Goal: Task Accomplishment & Management: Use online tool/utility

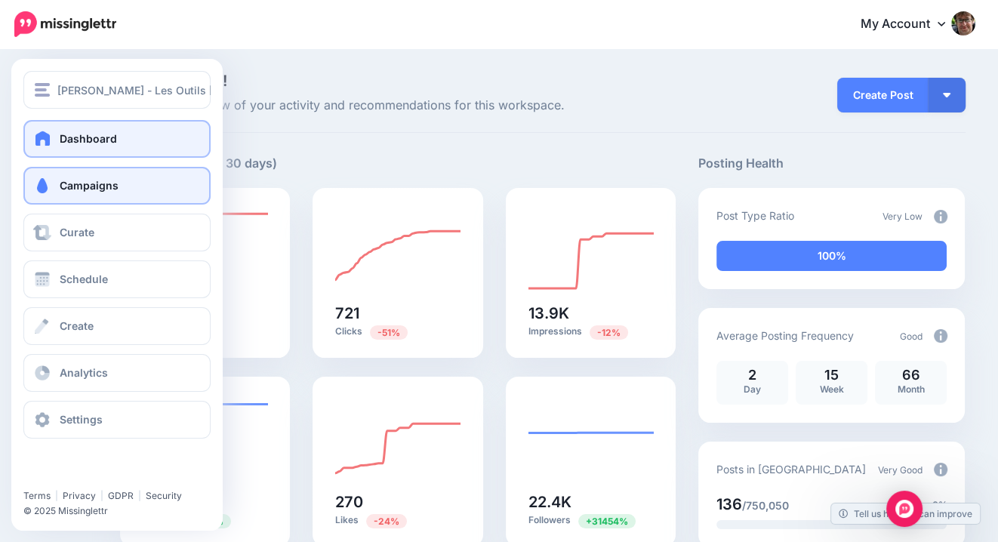
click at [137, 193] on link "Campaigns" at bounding box center [116, 186] width 187 height 38
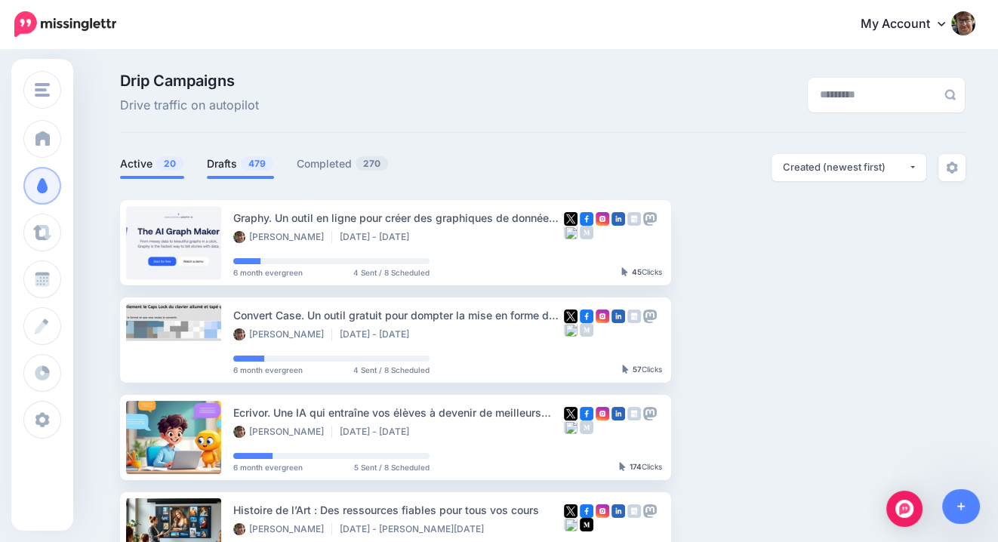
click at [243, 162] on span "479" at bounding box center [257, 163] width 32 height 14
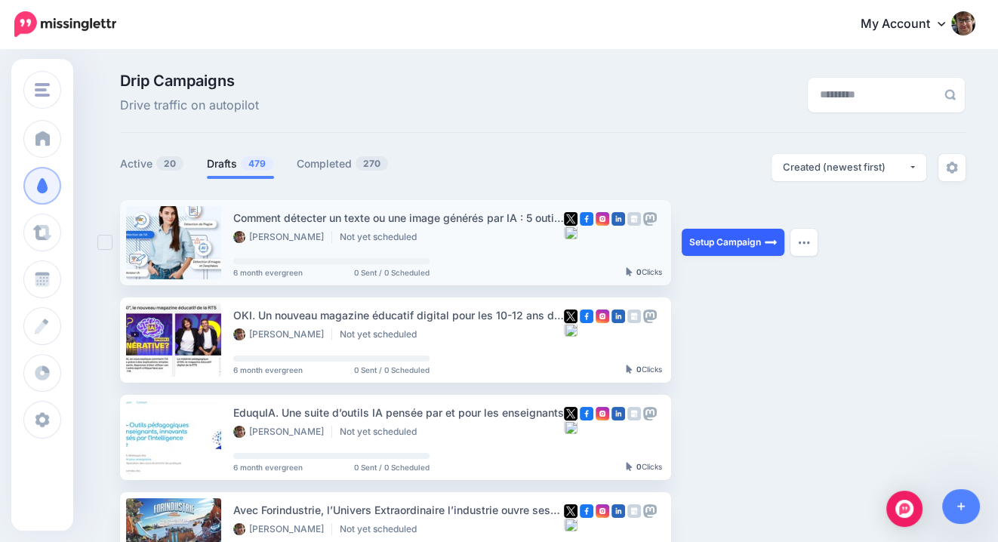
click at [728, 241] on link "Setup Campaign" at bounding box center [733, 242] width 103 height 27
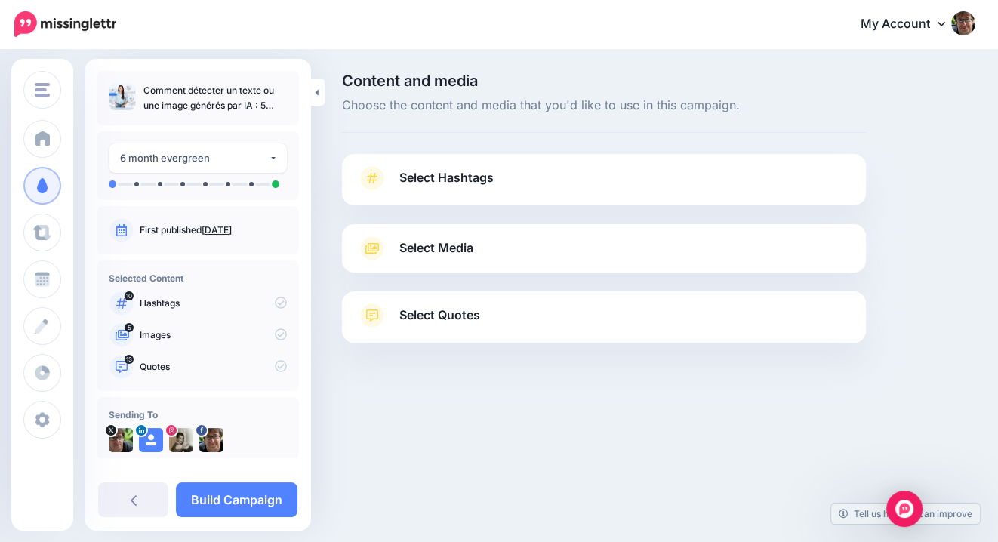
click at [503, 170] on link "Select Hashtags" at bounding box center [604, 185] width 494 height 39
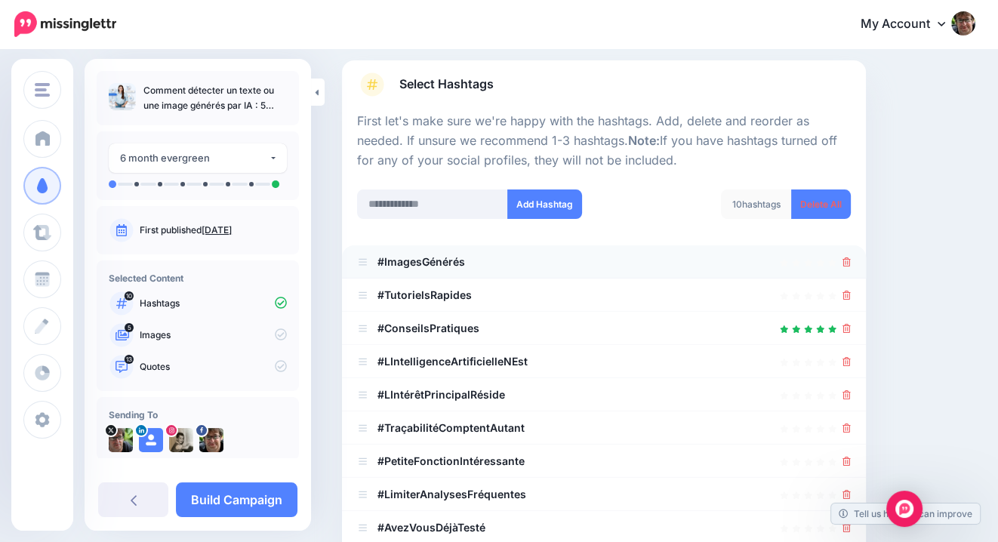
scroll to position [109, 0]
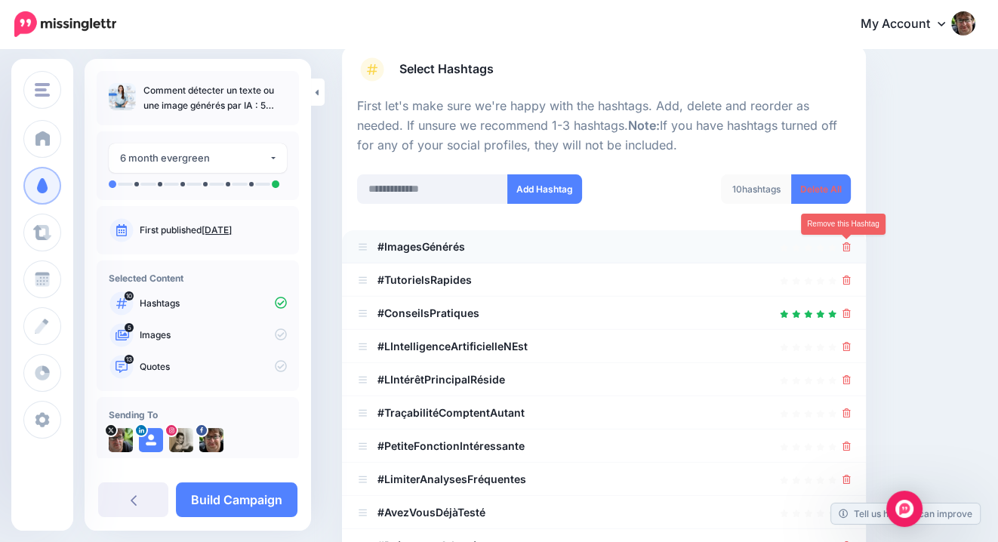
click at [846, 249] on icon at bounding box center [847, 246] width 8 height 9
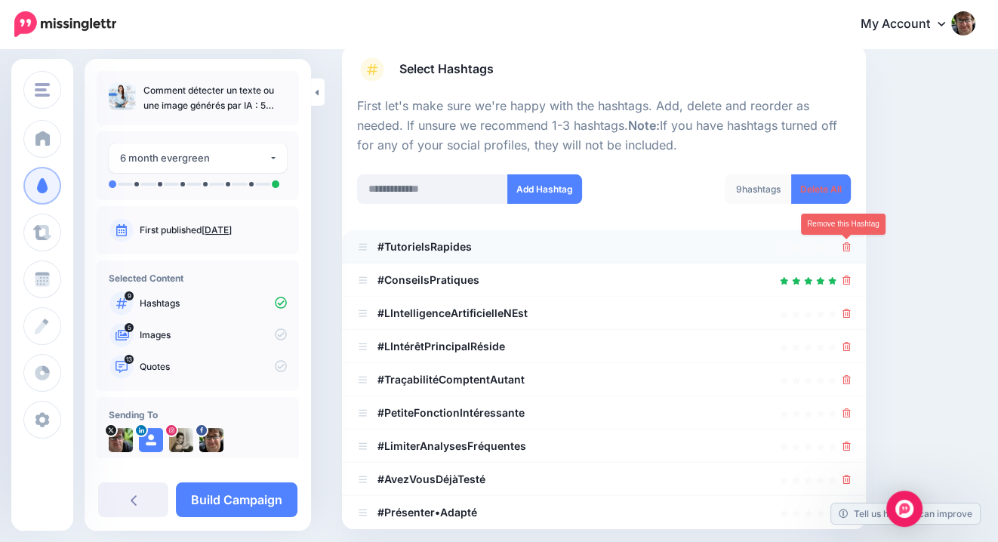
click at [844, 248] on icon at bounding box center [847, 246] width 8 height 9
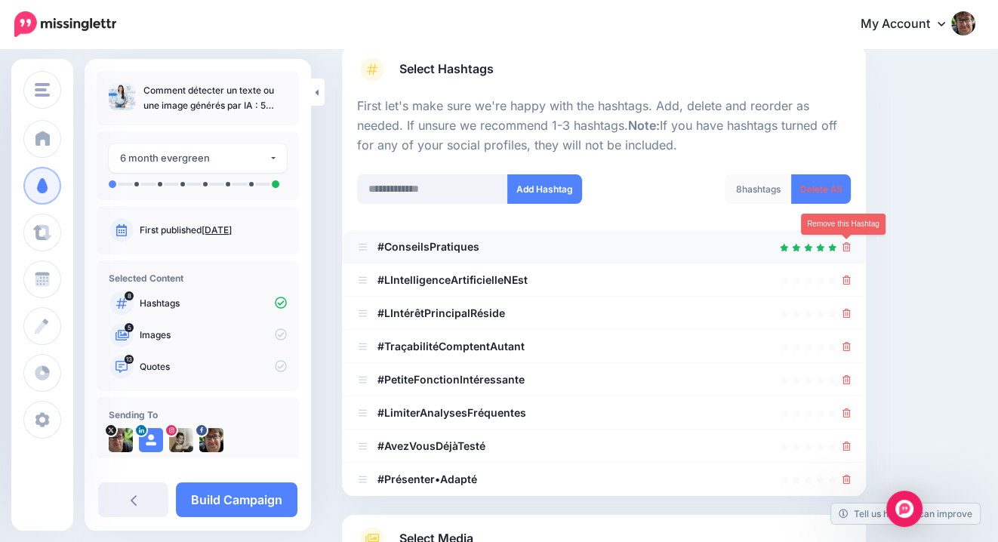
click at [844, 249] on icon at bounding box center [847, 246] width 8 height 9
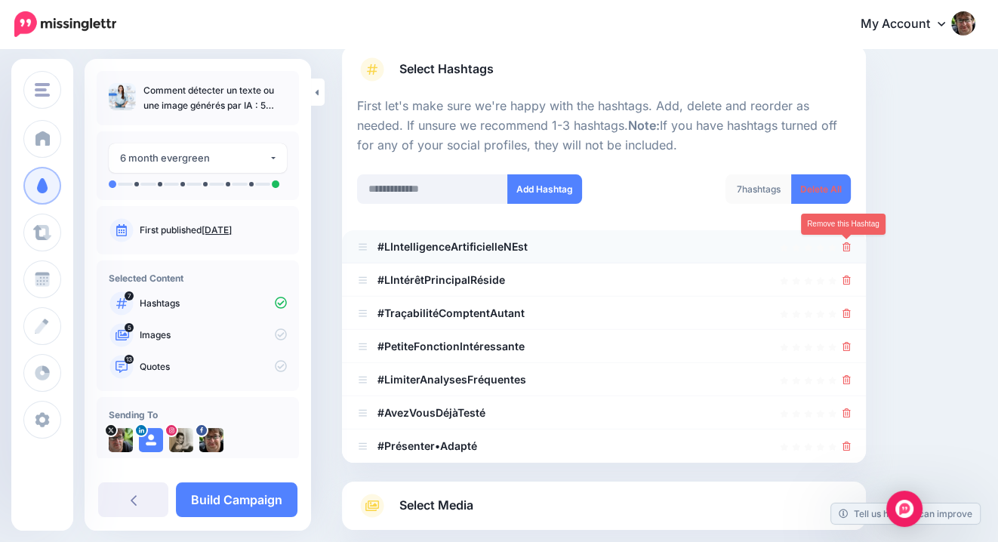
click at [844, 249] on icon at bounding box center [847, 246] width 8 height 9
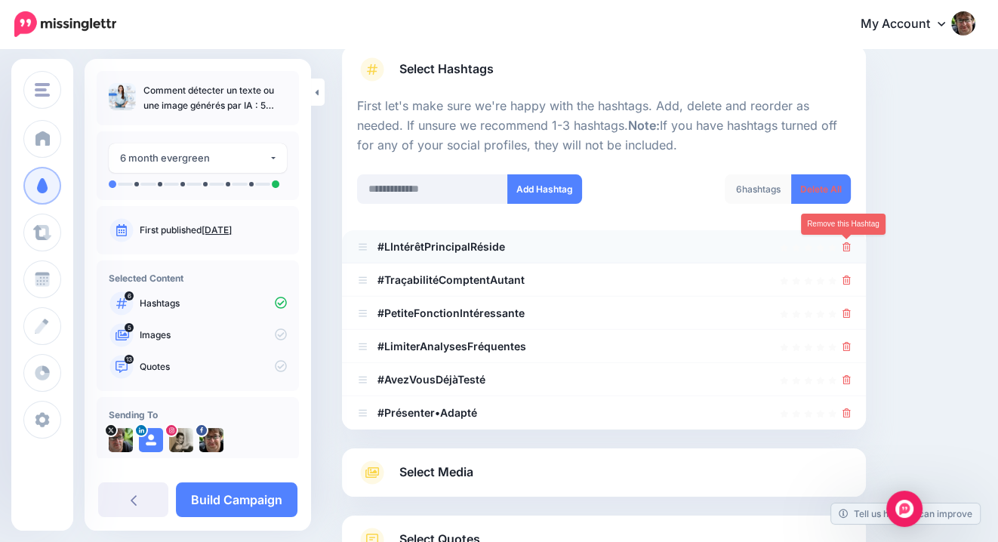
click at [844, 250] on icon at bounding box center [847, 246] width 8 height 9
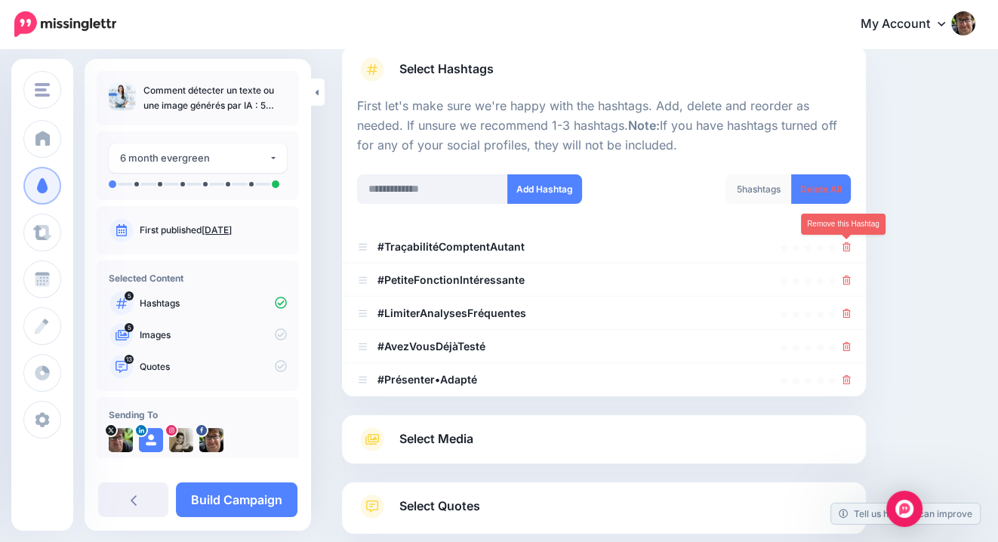
click at [844, 250] on icon at bounding box center [847, 246] width 8 height 9
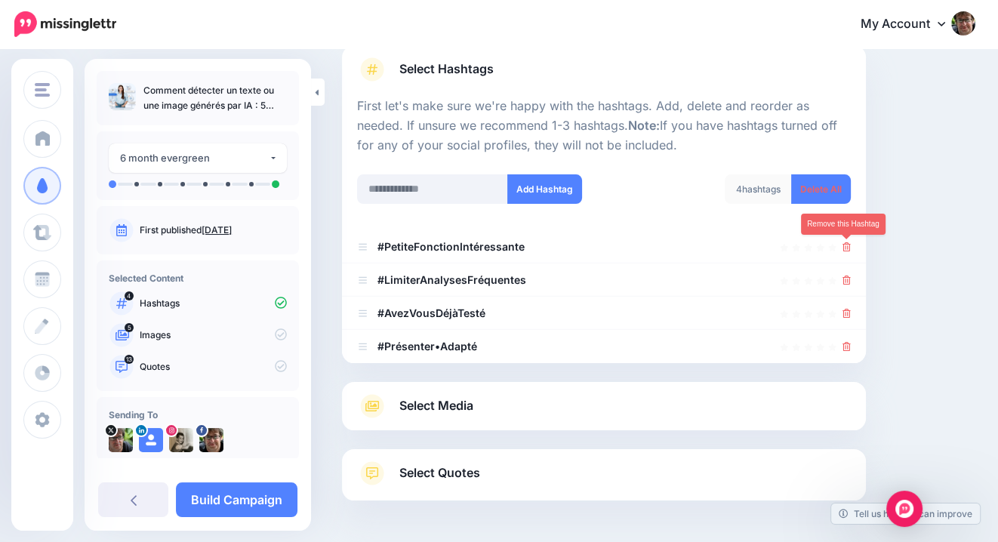
click at [844, 251] on icon at bounding box center [847, 246] width 8 height 9
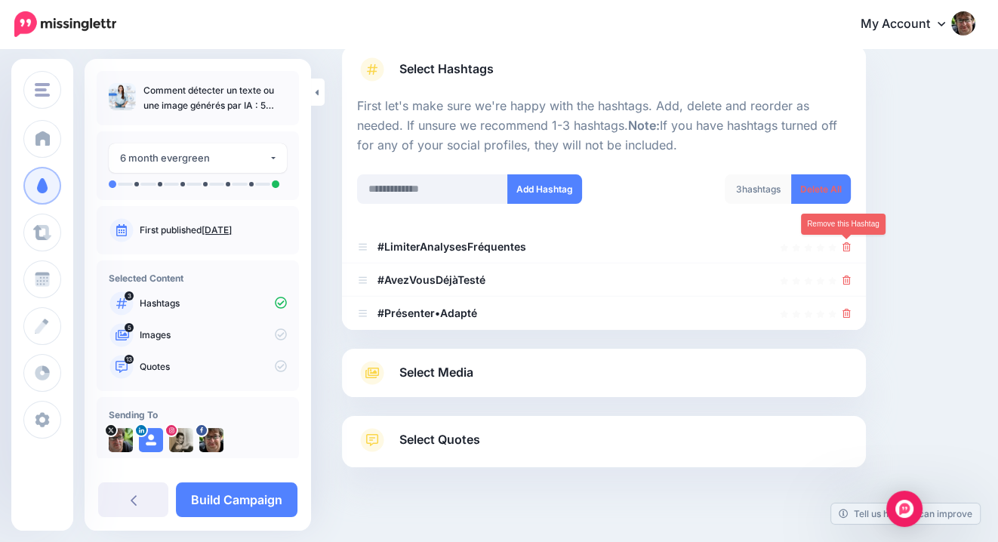
click at [844, 251] on icon at bounding box center [847, 246] width 8 height 9
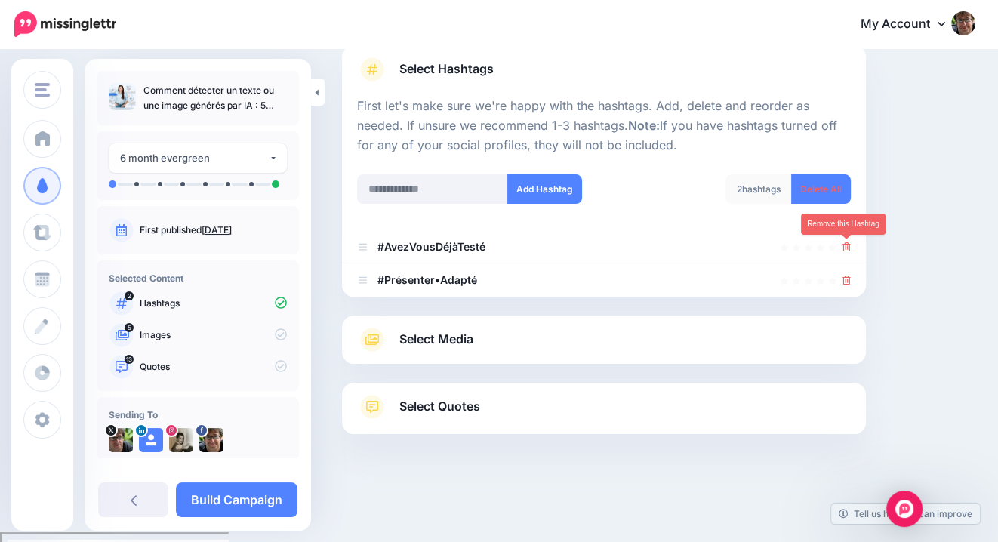
click at [844, 251] on icon at bounding box center [847, 246] width 8 height 9
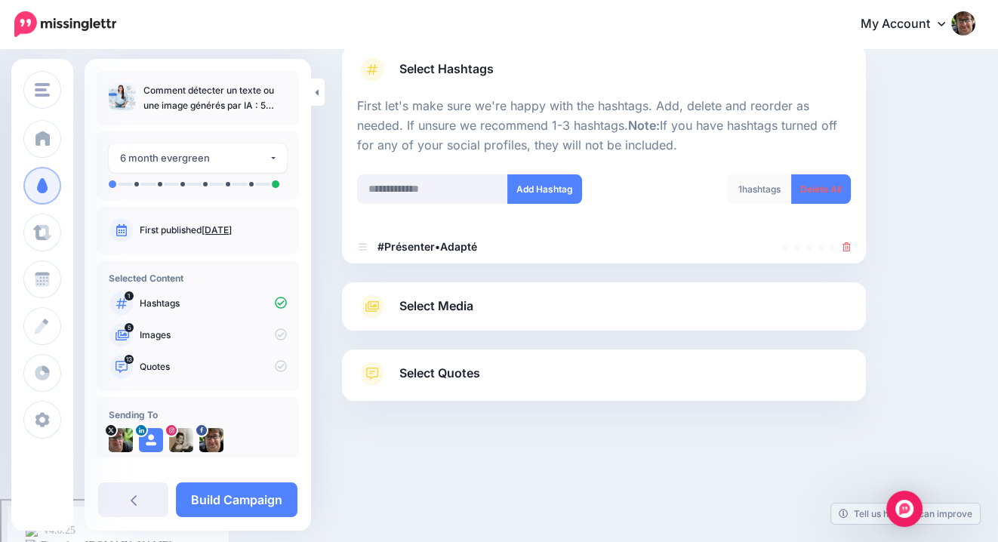
scroll to position [86, 0]
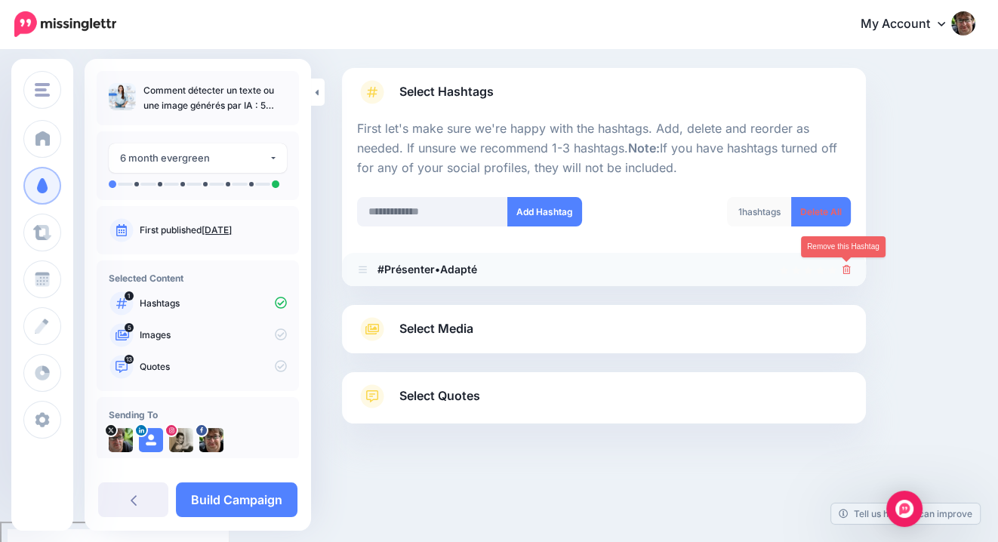
click at [844, 263] on link at bounding box center [847, 269] width 8 height 13
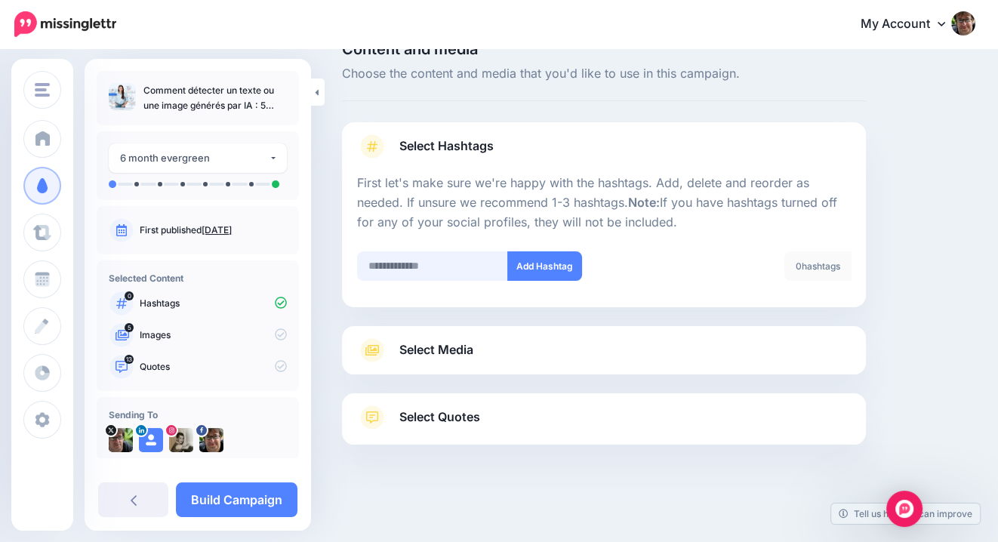
click at [432, 276] on input "text" at bounding box center [432, 265] width 151 height 29
type input "**"
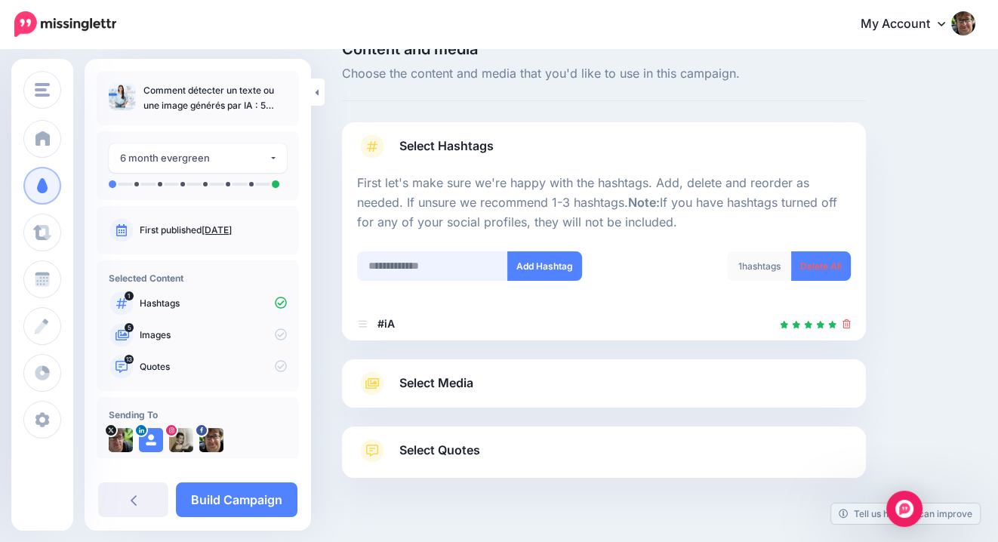
scroll to position [65, 0]
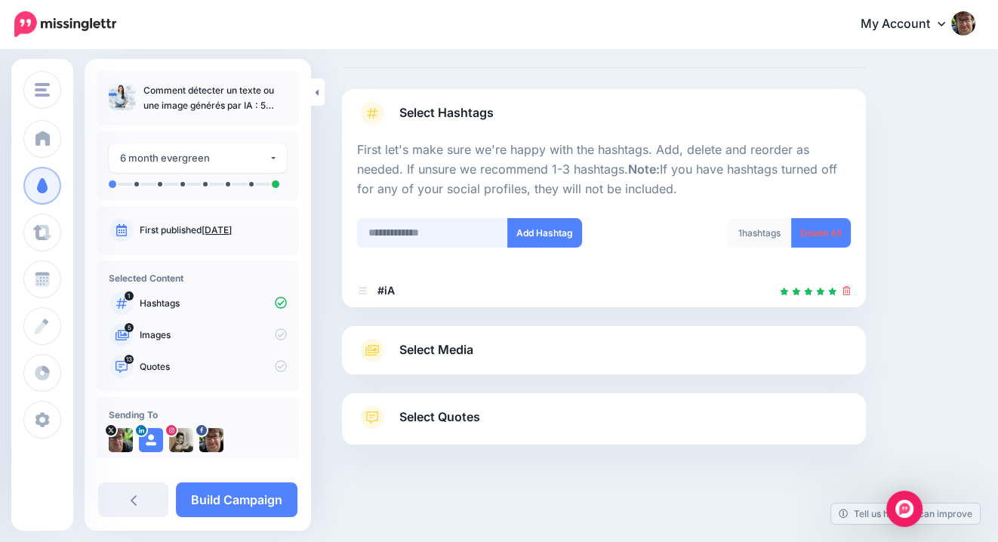
click at [417, 230] on input "text" at bounding box center [432, 232] width 151 height 29
type input "******"
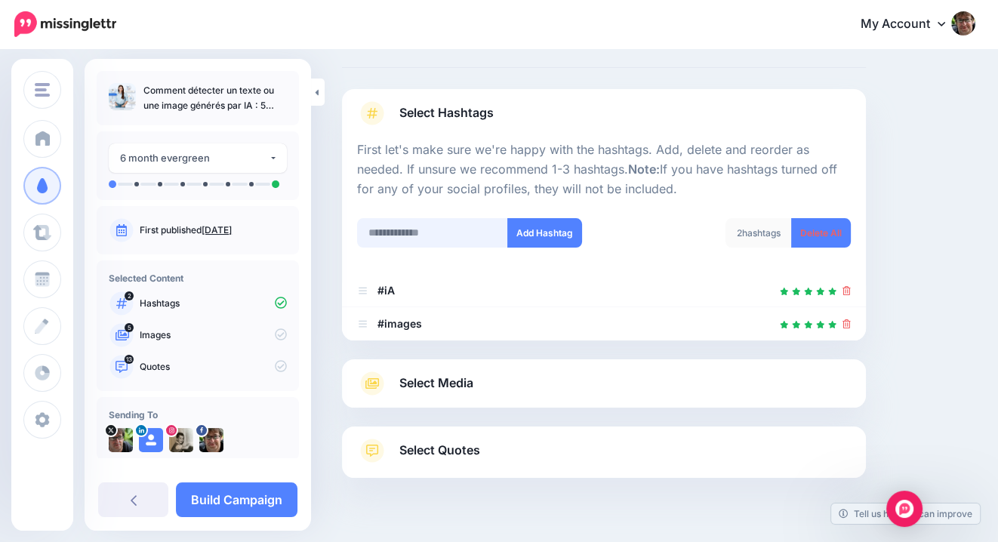
scroll to position [98, 0]
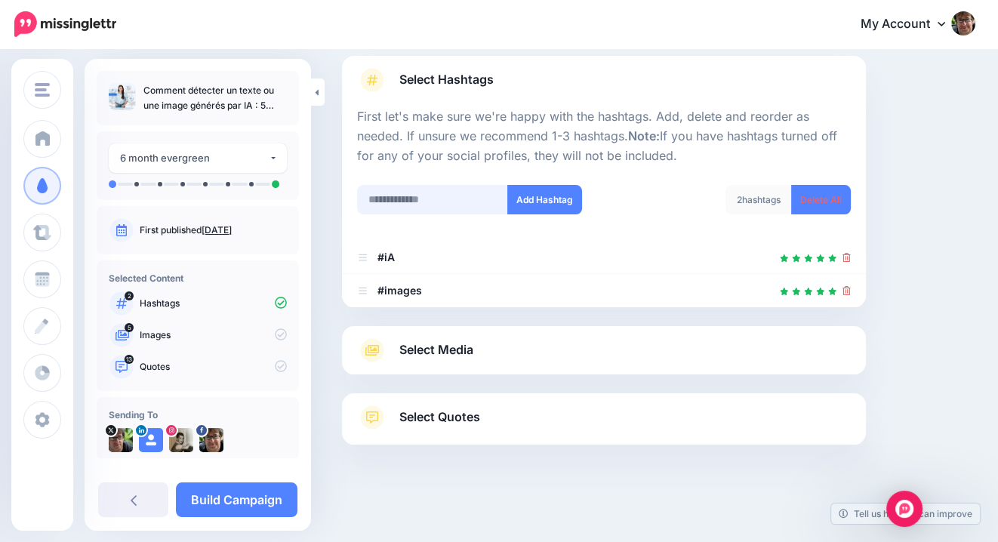
click at [421, 202] on input "text" at bounding box center [432, 199] width 151 height 29
type input "***"
click at [552, 200] on button "Add Hashtag" at bounding box center [544, 199] width 75 height 29
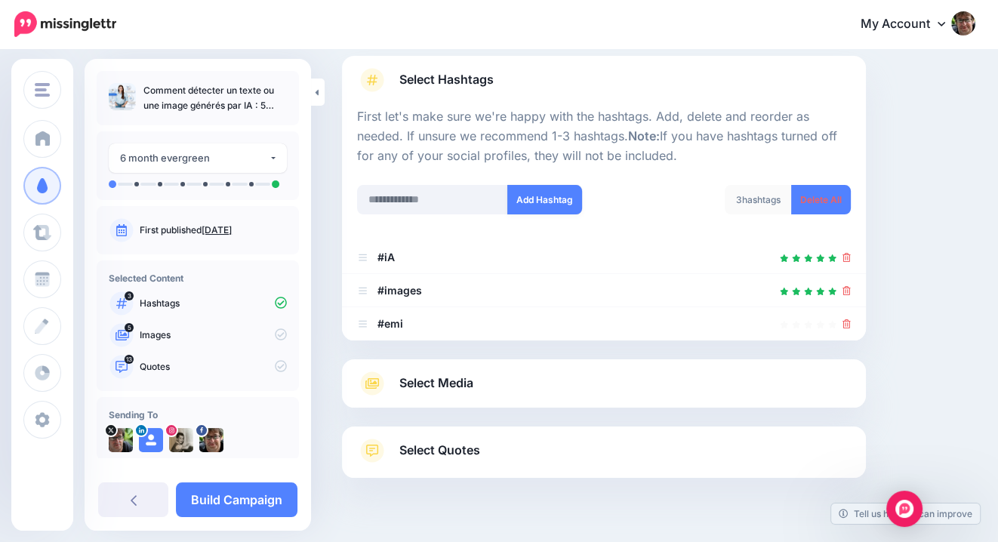
scroll to position [131, 0]
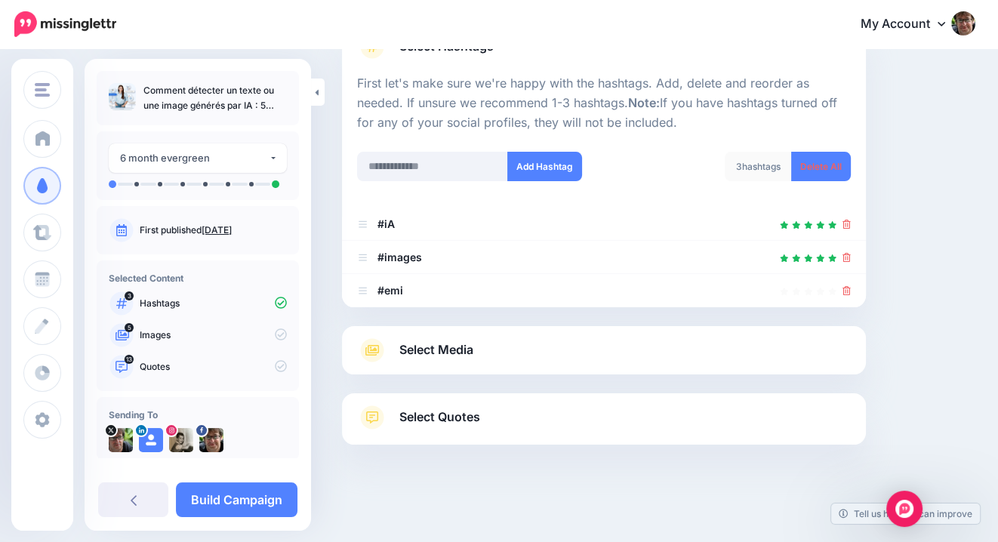
click at [468, 340] on span "Select Media" at bounding box center [436, 350] width 74 height 20
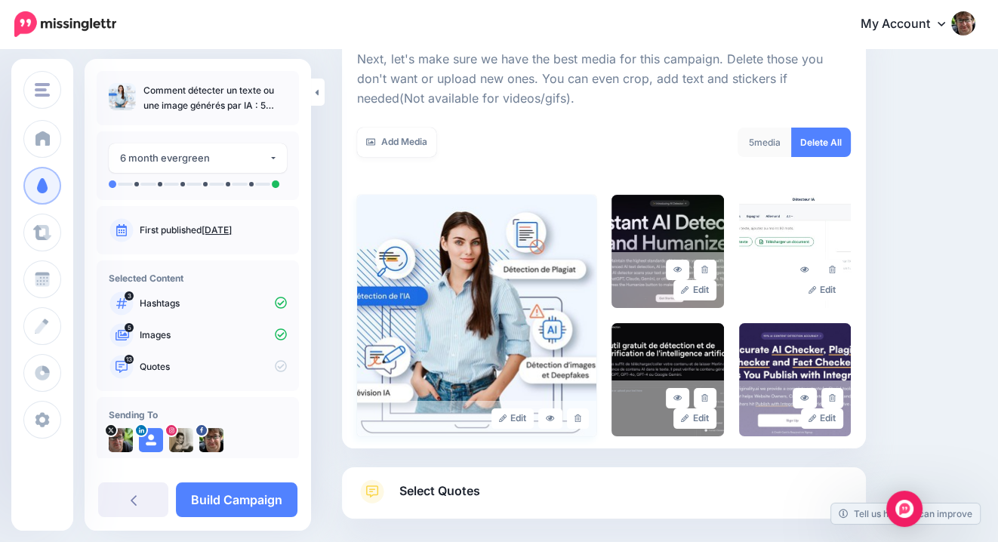
scroll to position [219, 0]
click at [498, 322] on img at bounding box center [476, 315] width 239 height 242
click at [708, 271] on icon at bounding box center [704, 269] width 7 height 8
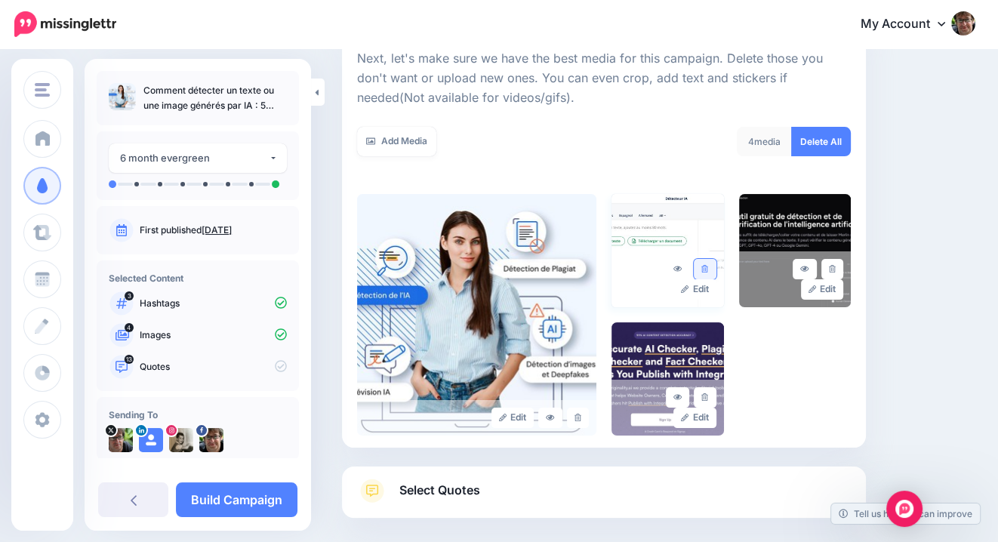
click at [706, 265] on icon at bounding box center [704, 269] width 7 height 8
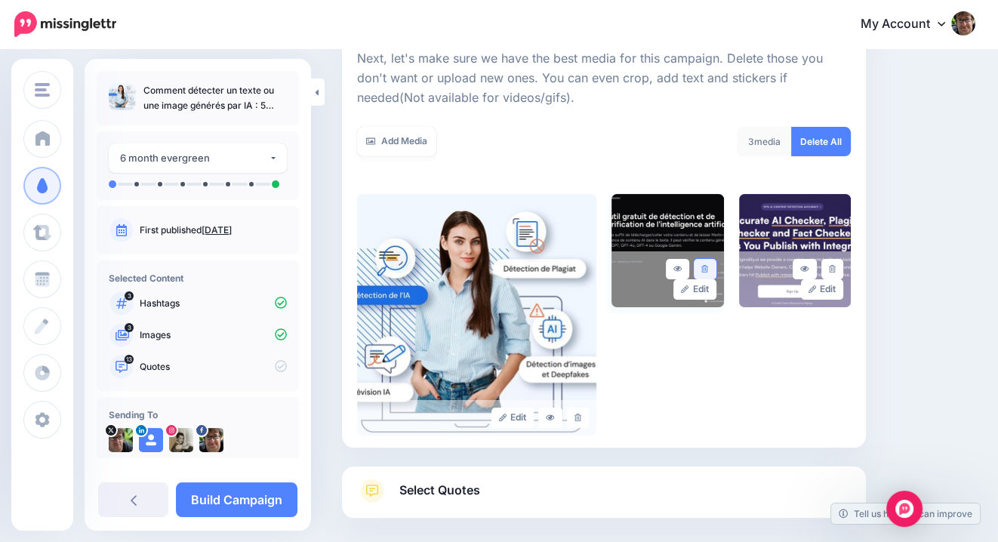
click at [704, 267] on icon at bounding box center [704, 269] width 7 height 8
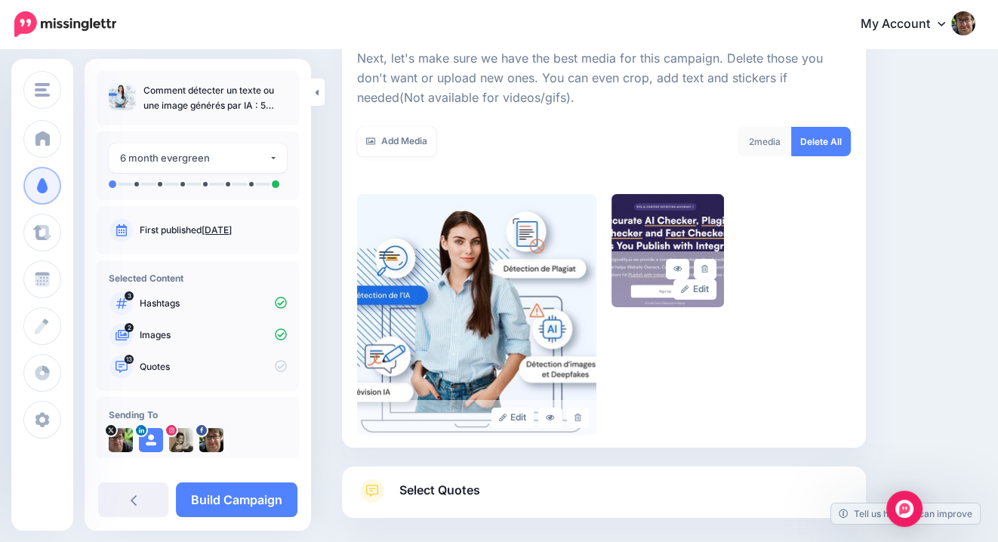
click at [704, 267] on icon at bounding box center [704, 269] width 7 height 8
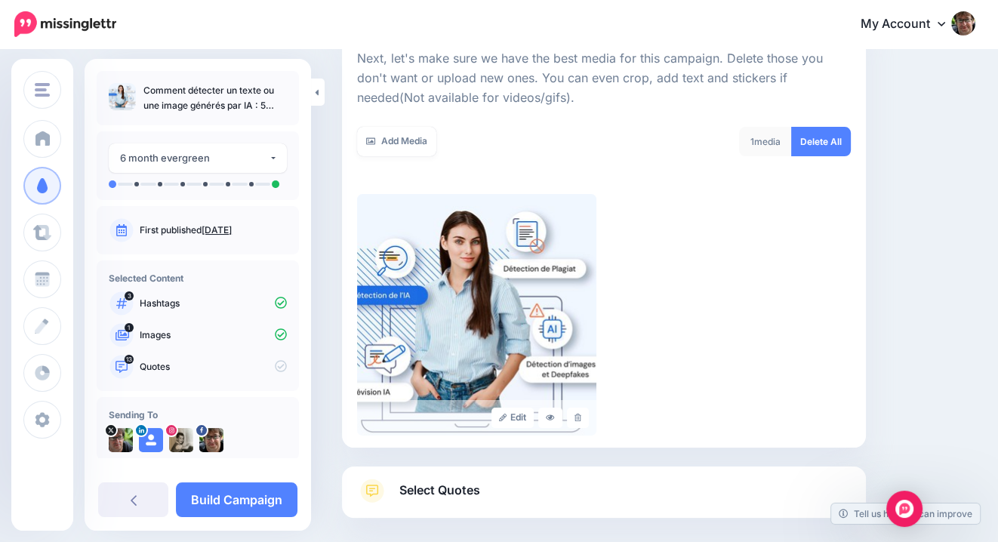
scroll to position [292, 0]
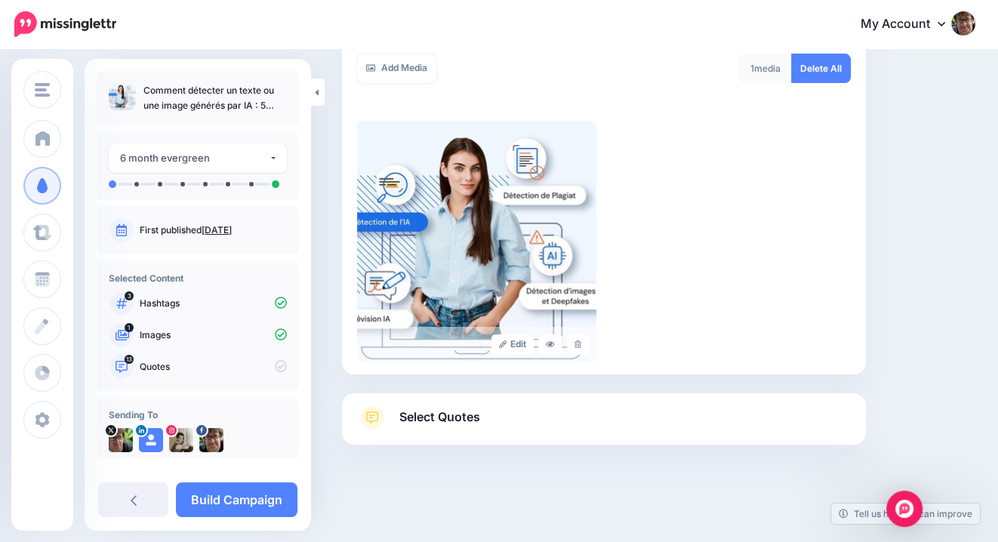
click at [510, 410] on link "Select Quotes" at bounding box center [604, 424] width 494 height 39
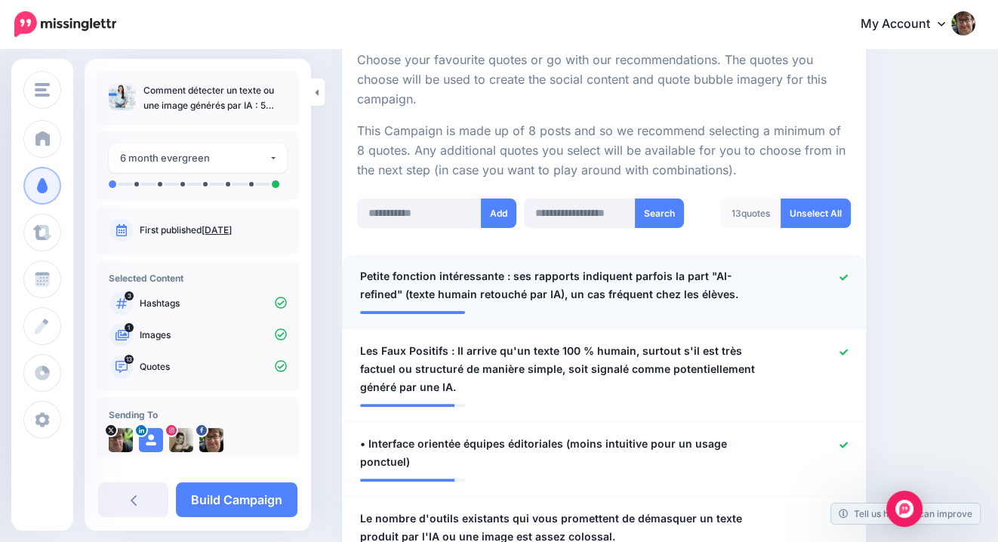
click at [842, 273] on icon at bounding box center [844, 277] width 8 height 8
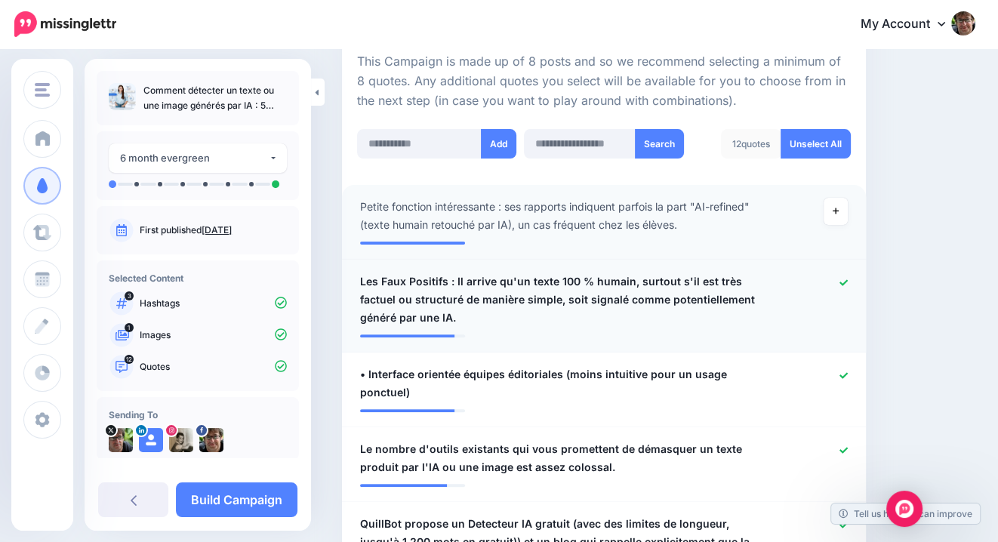
scroll to position [365, 0]
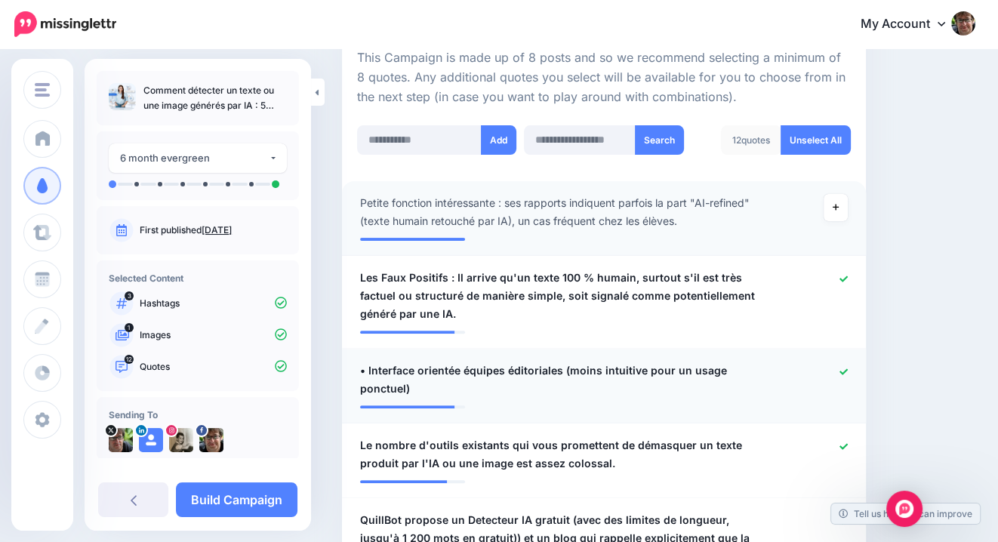
click at [842, 374] on icon at bounding box center [844, 372] width 8 height 8
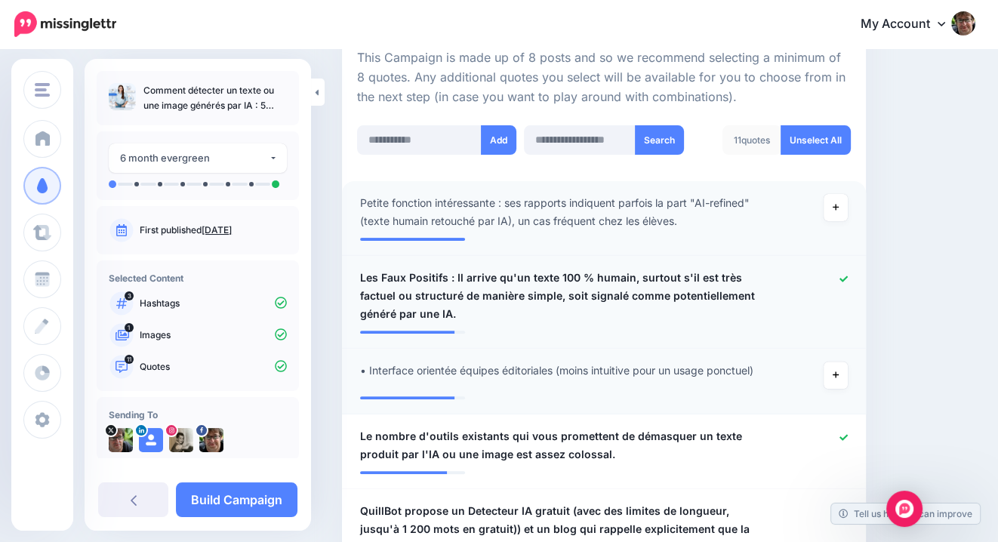
click at [842, 283] on div at bounding box center [816, 296] width 85 height 54
click at [842, 277] on icon at bounding box center [844, 279] width 8 height 8
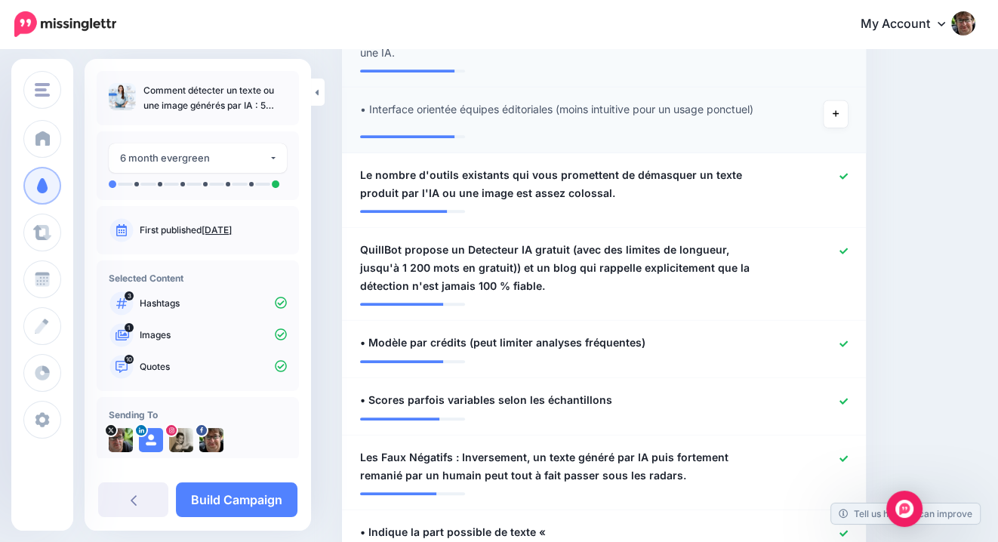
scroll to position [629, 0]
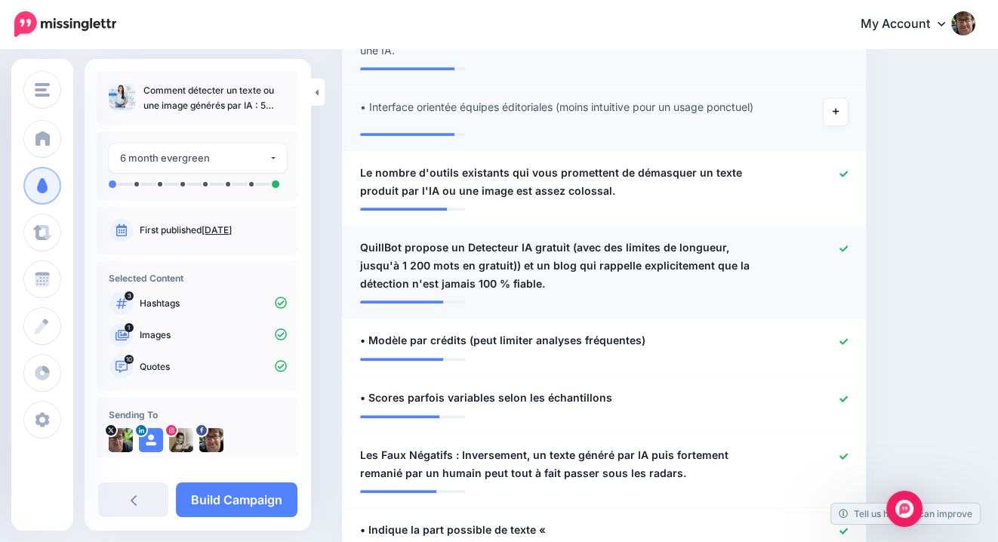
click at [846, 246] on icon at bounding box center [844, 248] width 8 height 6
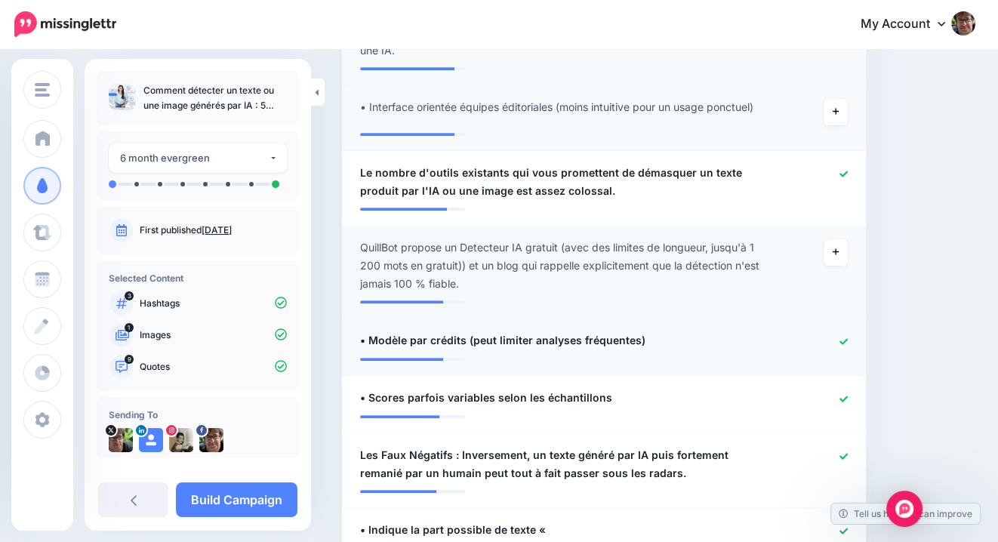
click at [840, 344] on icon at bounding box center [844, 341] width 8 height 8
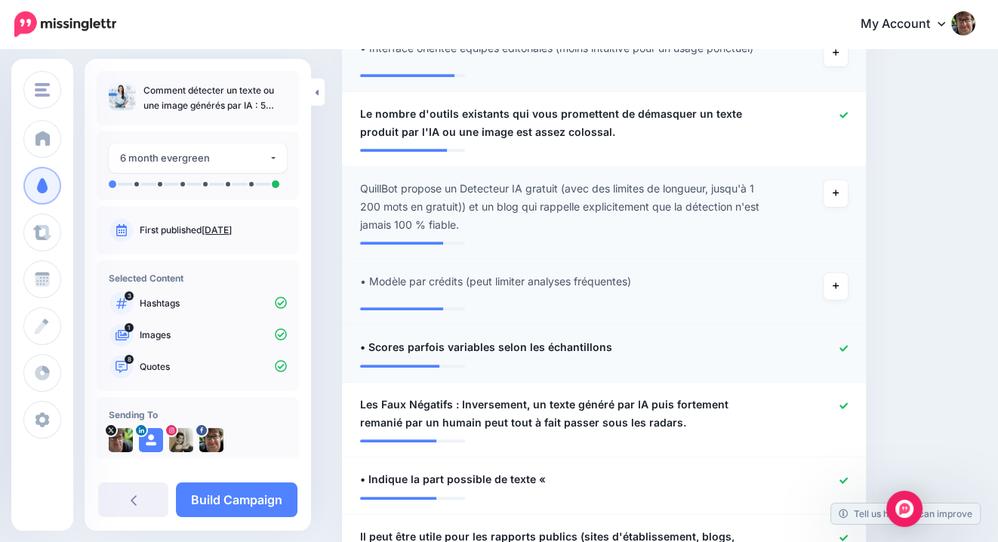
scroll to position [702, 0]
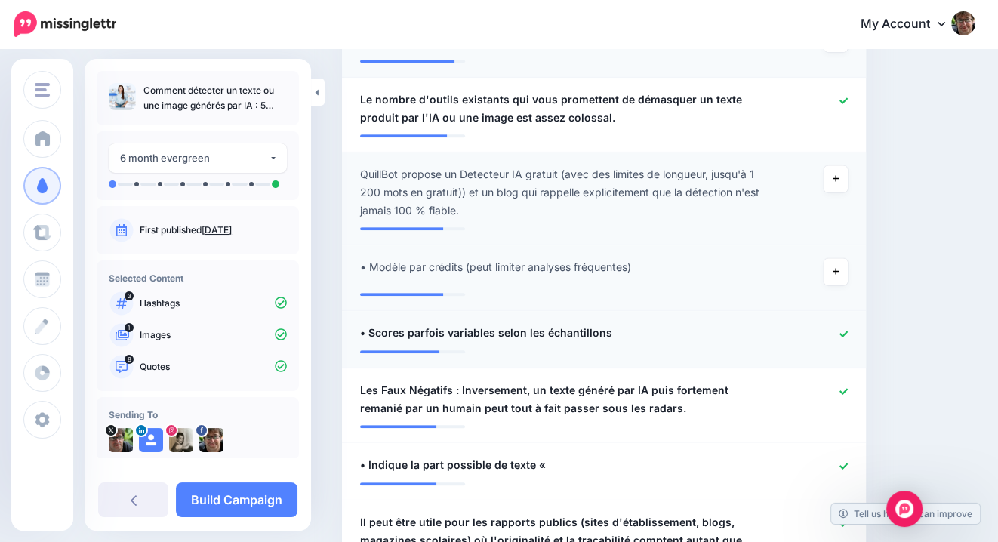
click at [842, 334] on icon at bounding box center [844, 334] width 8 height 6
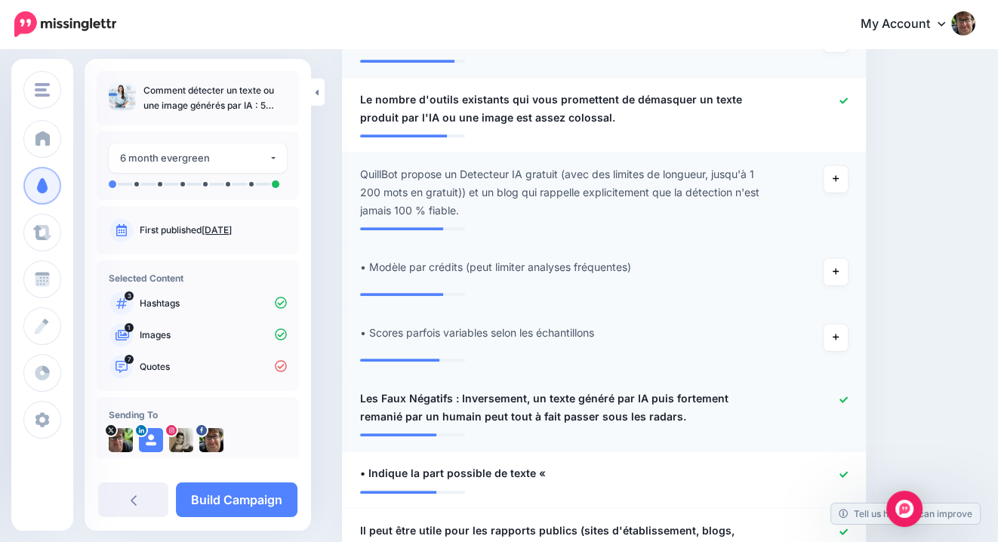
click at [844, 397] on icon at bounding box center [844, 400] width 8 height 8
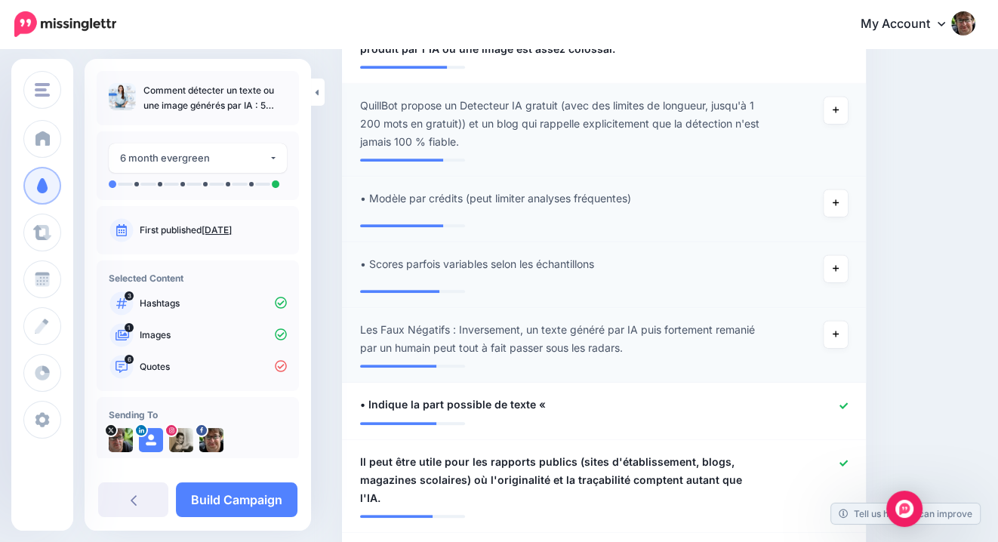
scroll to position [774, 0]
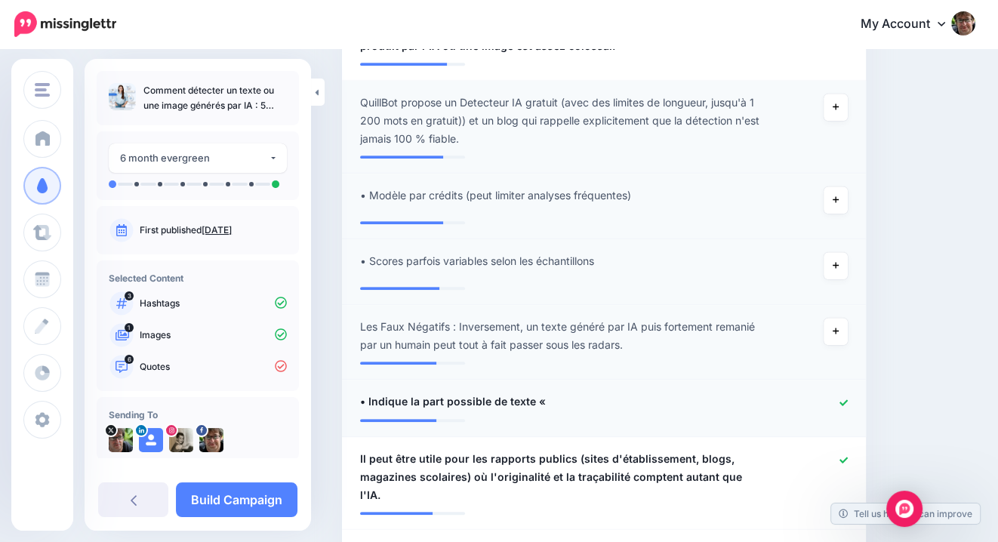
click at [843, 399] on icon at bounding box center [844, 403] width 8 height 8
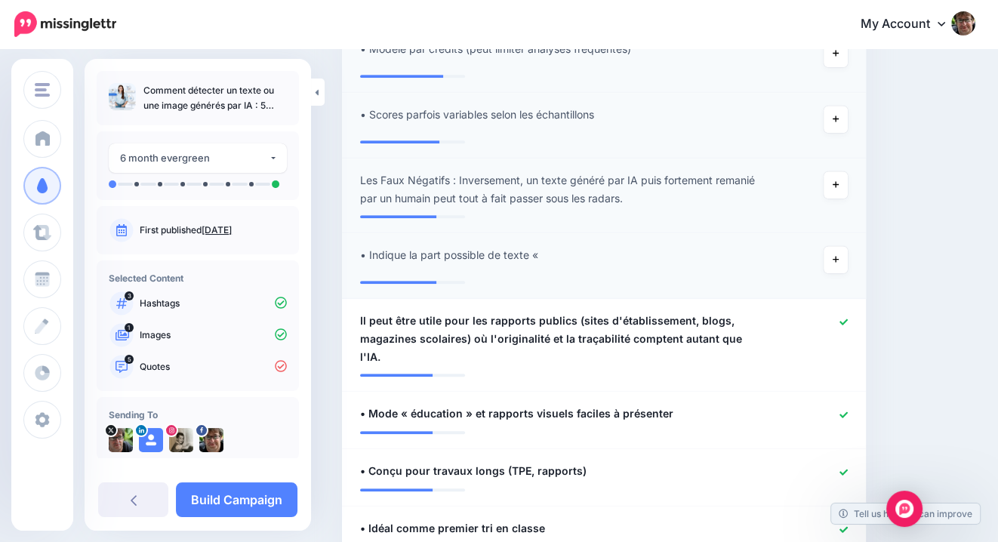
scroll to position [923, 0]
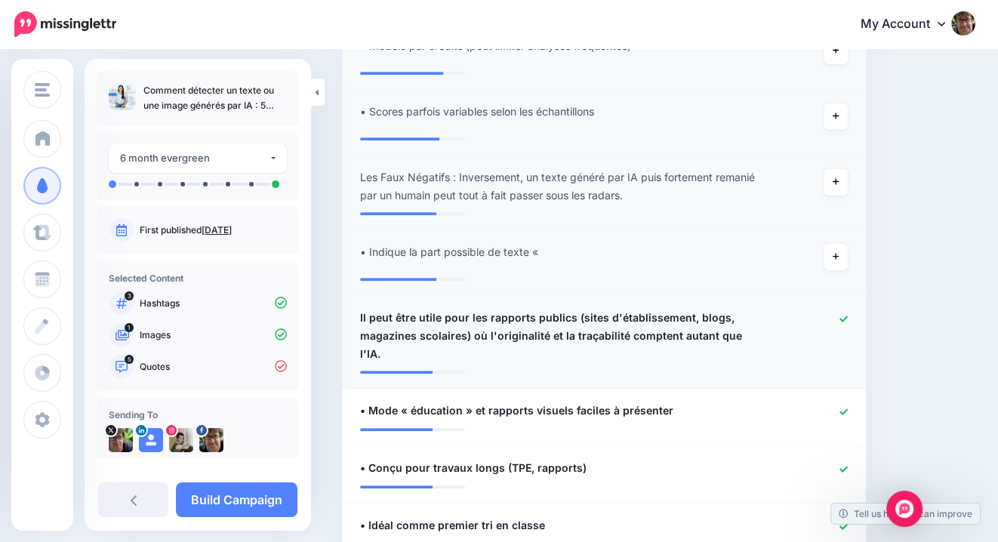
click at [846, 317] on icon at bounding box center [844, 319] width 8 height 8
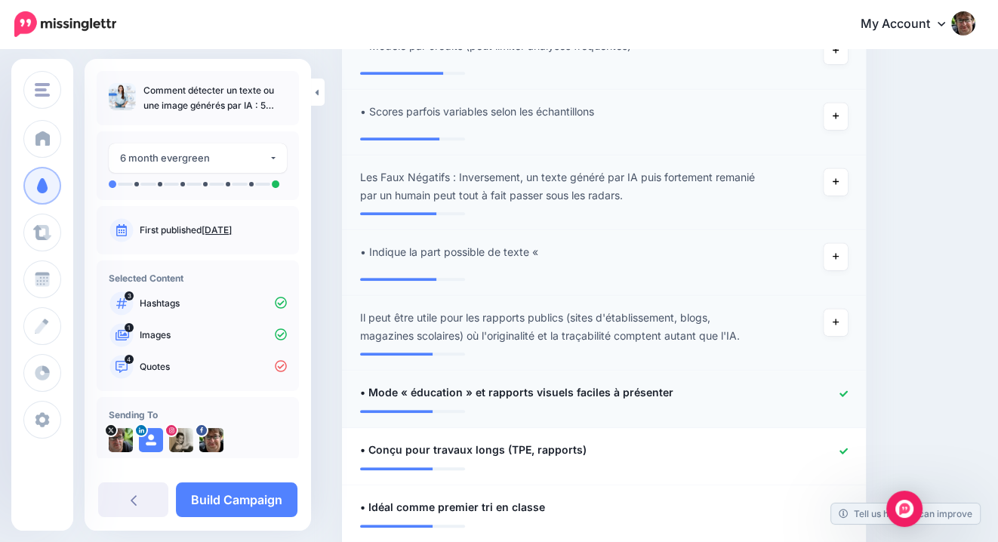
click at [843, 393] on icon at bounding box center [844, 394] width 8 height 8
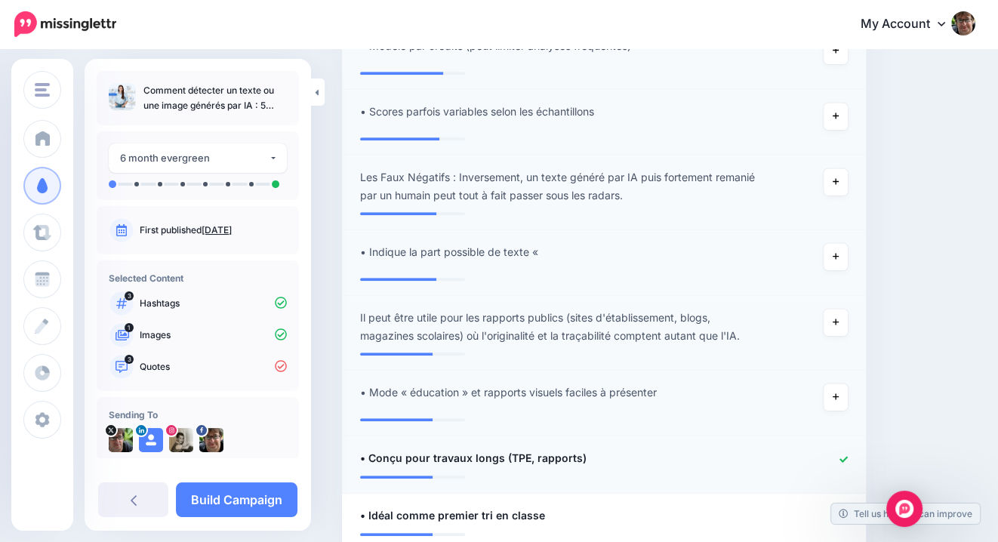
click at [844, 461] on icon at bounding box center [844, 459] width 8 height 8
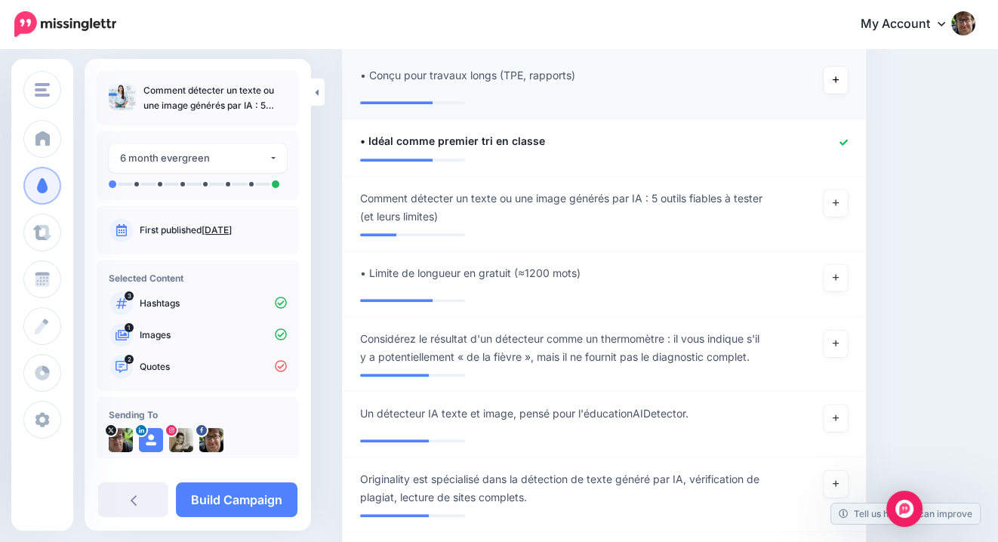
scroll to position [1308, 0]
click at [844, 143] on icon at bounding box center [844, 141] width 8 height 8
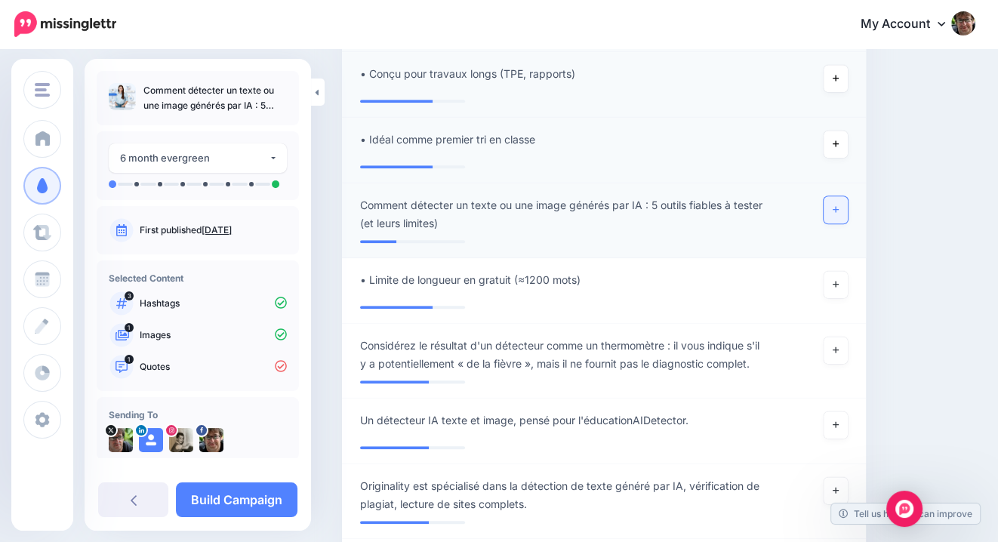
click at [841, 206] on link at bounding box center [836, 209] width 24 height 27
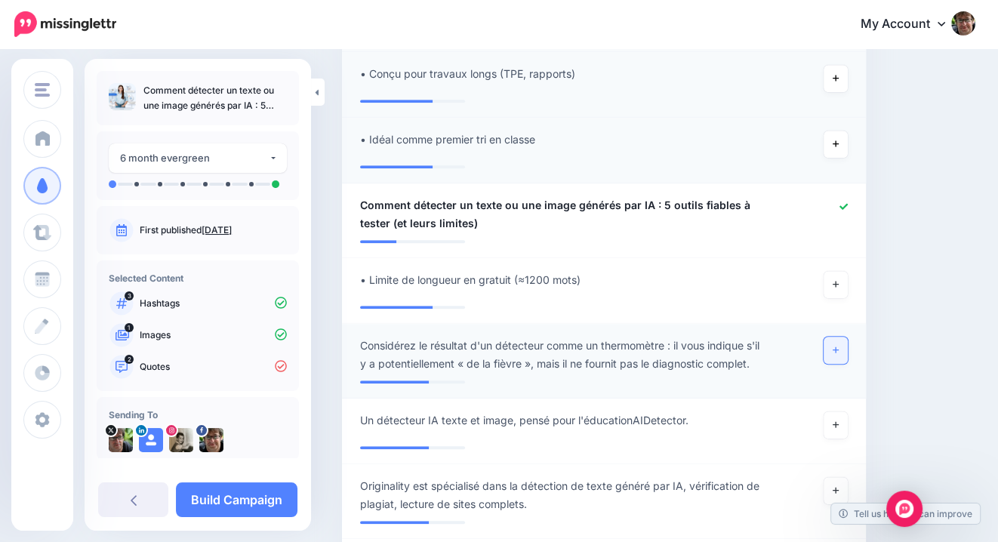
click at [835, 347] on icon at bounding box center [836, 350] width 6 height 8
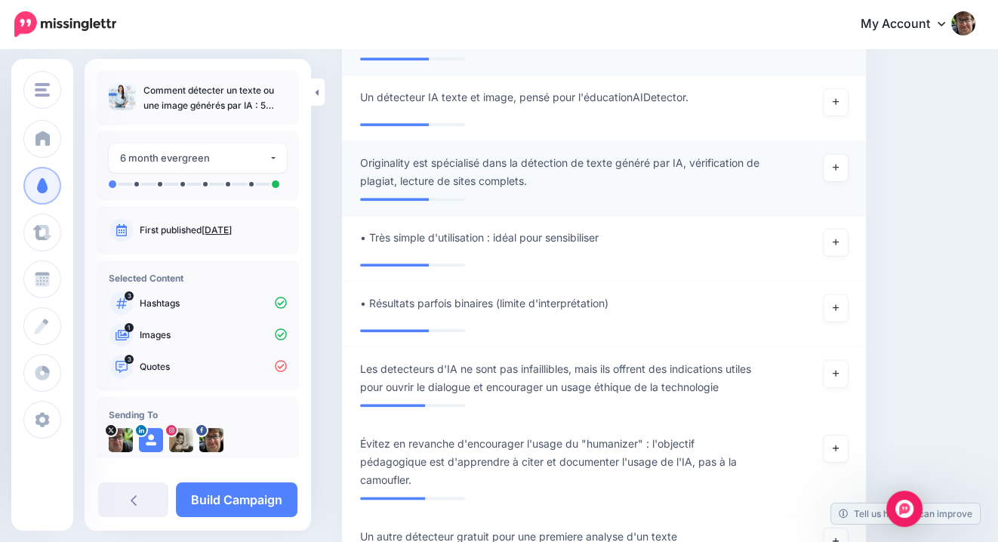
scroll to position [1650, 0]
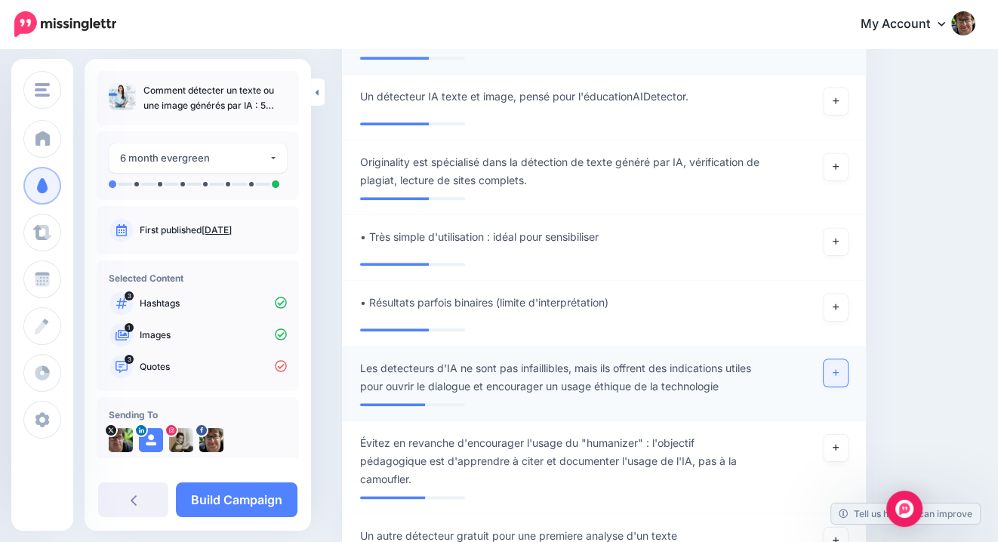
click at [834, 371] on icon at bounding box center [836, 373] width 6 height 6
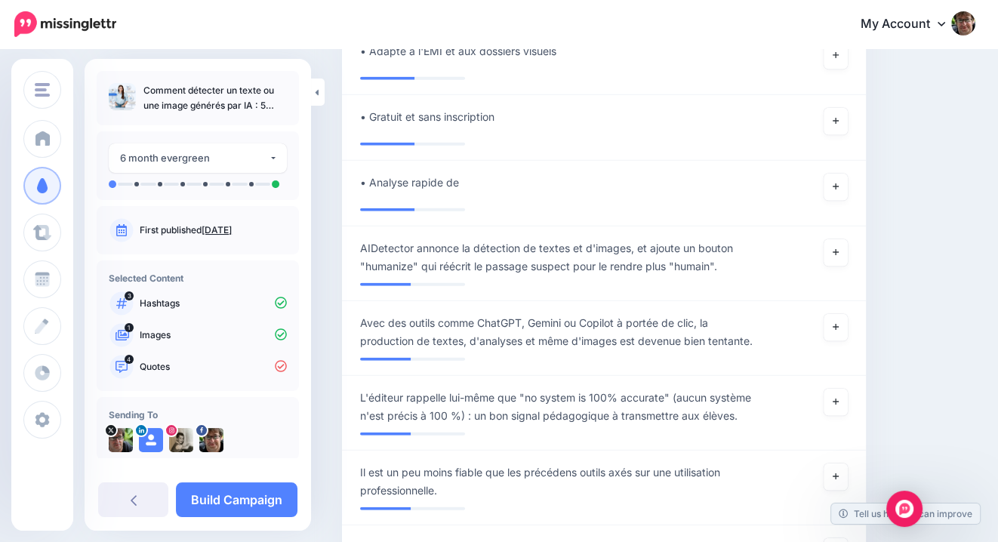
scroll to position [3369, 0]
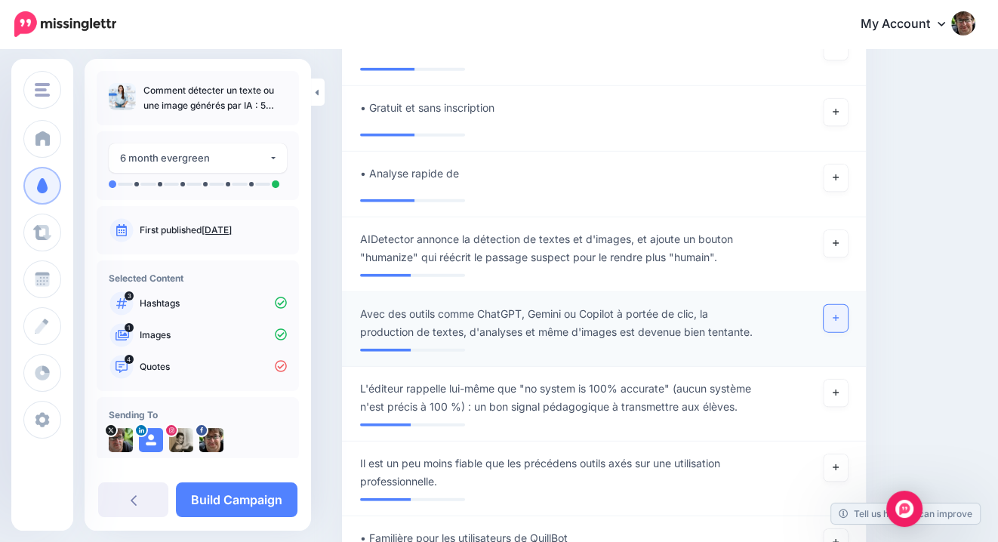
click at [837, 314] on icon at bounding box center [836, 318] width 6 height 8
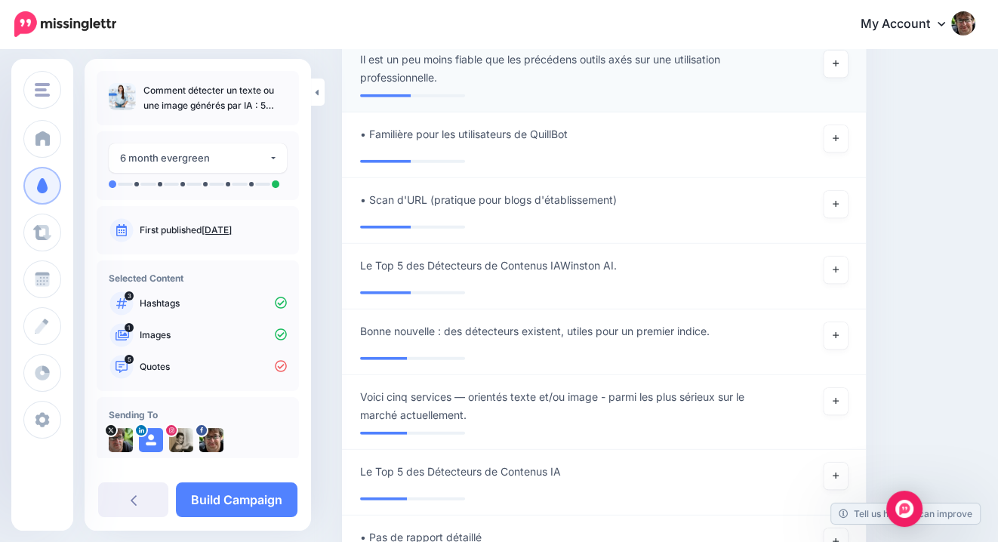
scroll to position [3891, 0]
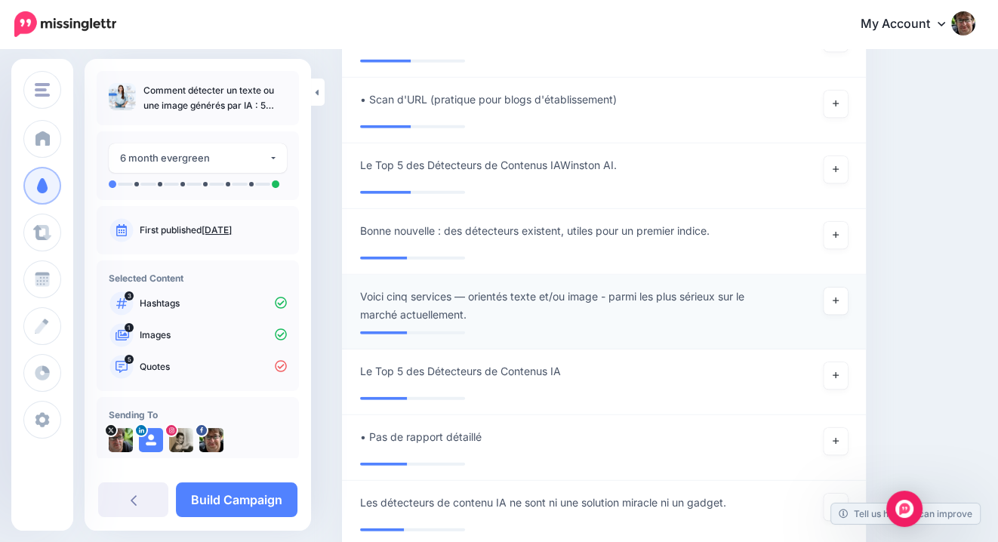
click at [727, 288] on span "Voici cinq services — orientés texte et/ou image - parmi les plus sérieux sur l…" at bounding box center [561, 306] width 402 height 36
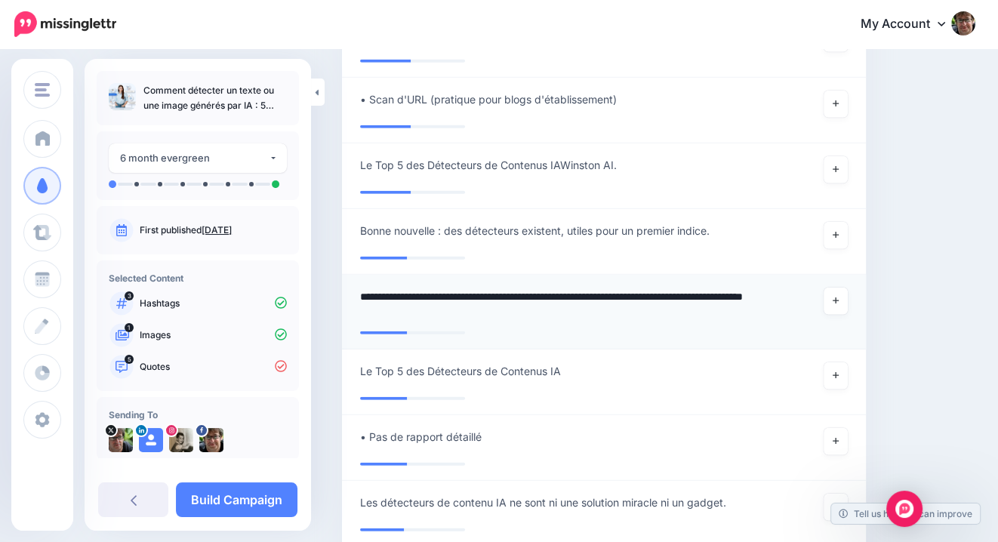
drag, startPoint x: 726, startPoint y: 270, endPoint x: 732, endPoint y: 281, distance: 12.2
click at [732, 288] on textarea "**********" at bounding box center [561, 306] width 402 height 36
type textarea "**********"
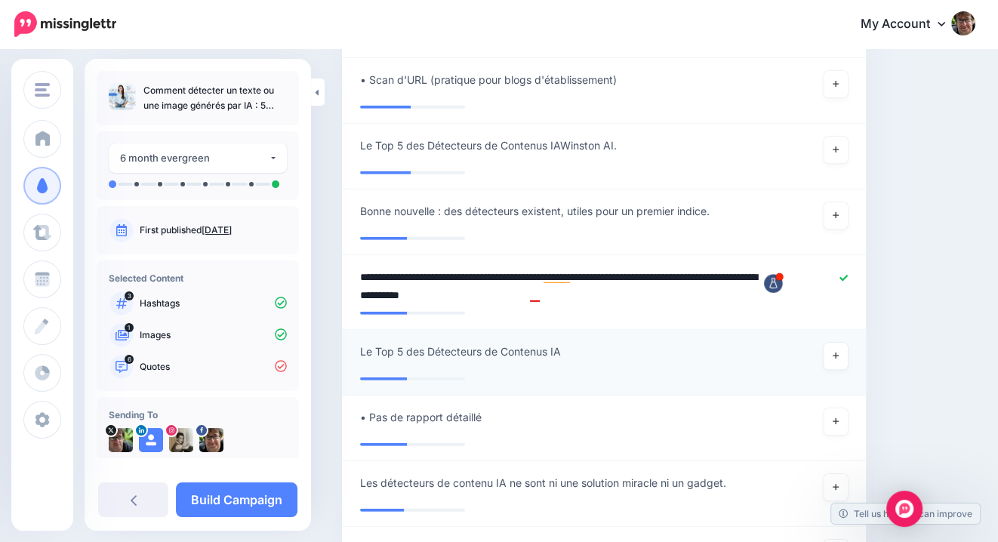
scroll to position [3915, 0]
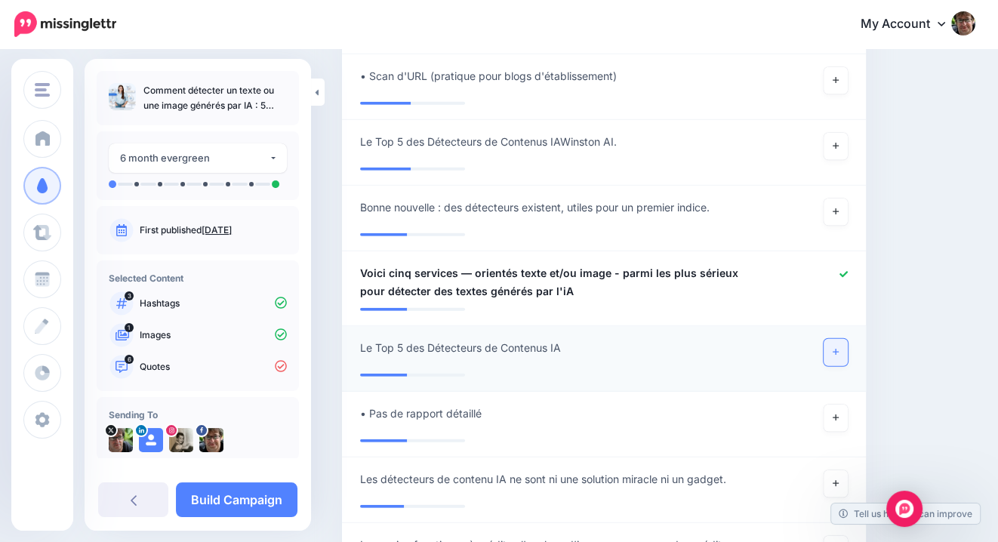
click at [845, 339] on link at bounding box center [836, 352] width 24 height 27
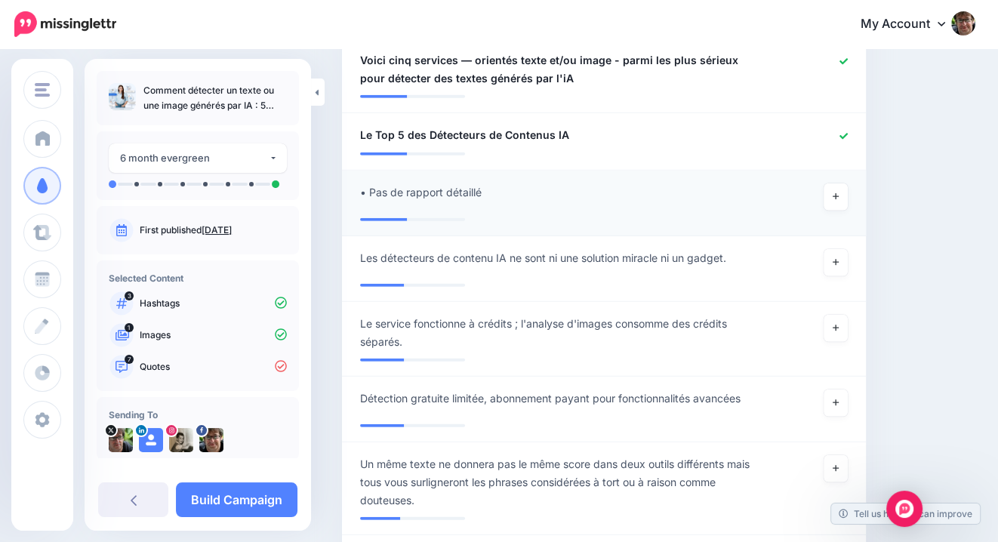
scroll to position [4132, 0]
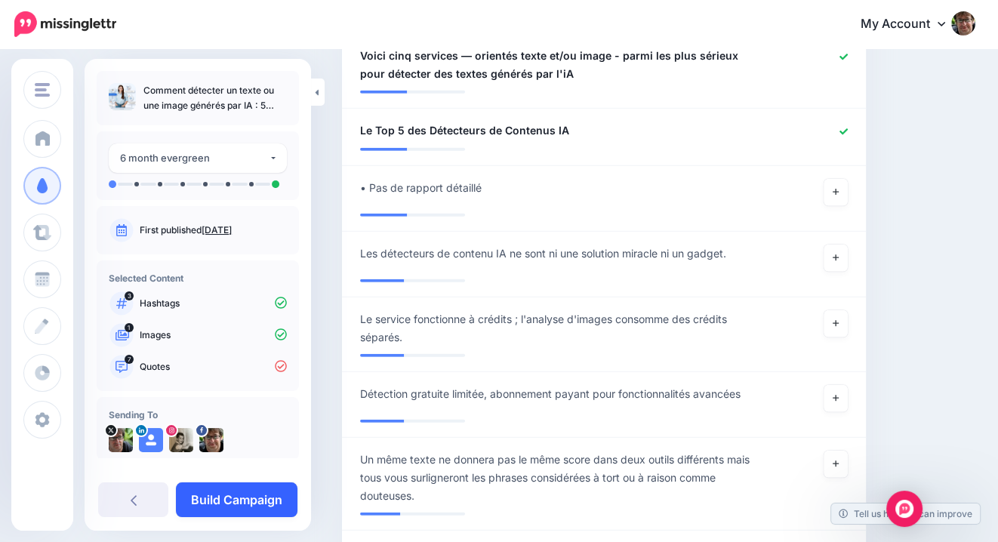
click at [271, 501] on link "Build Campaign" at bounding box center [237, 499] width 122 height 35
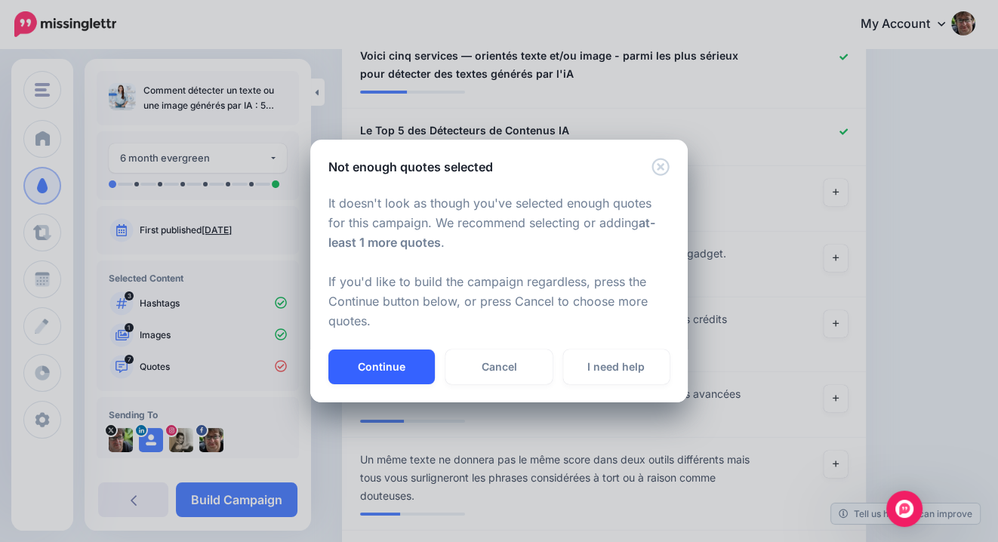
click at [398, 367] on button "Continue" at bounding box center [381, 367] width 106 height 35
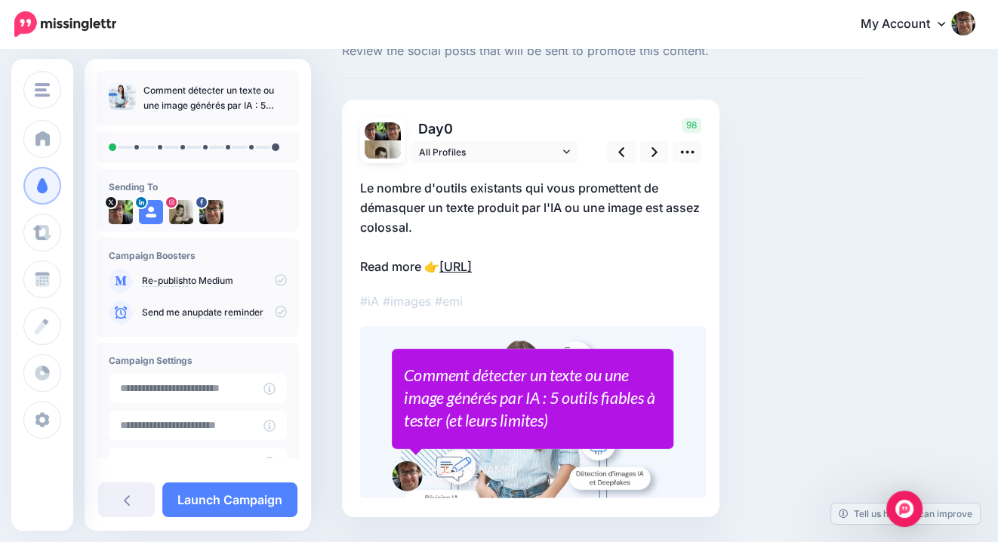
scroll to position [57, 0]
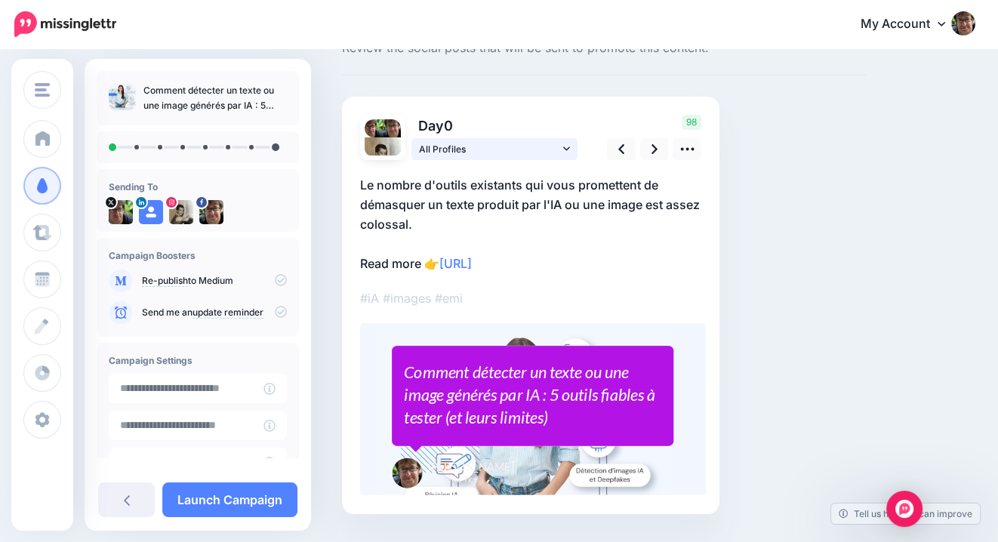
click at [516, 151] on span "All Profiles" at bounding box center [489, 149] width 140 height 16
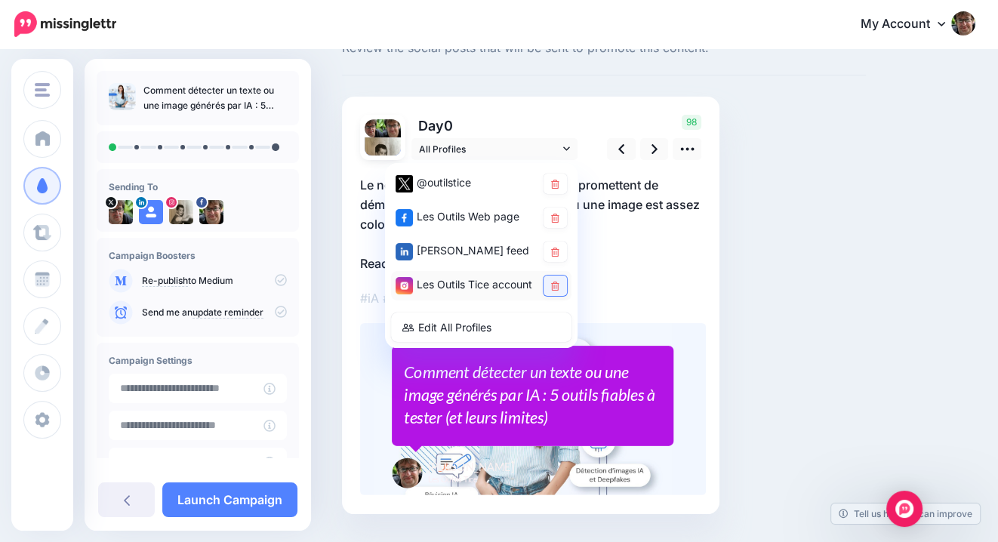
click at [560, 285] on link at bounding box center [555, 286] width 23 height 20
click at [653, 150] on icon at bounding box center [655, 149] width 6 height 10
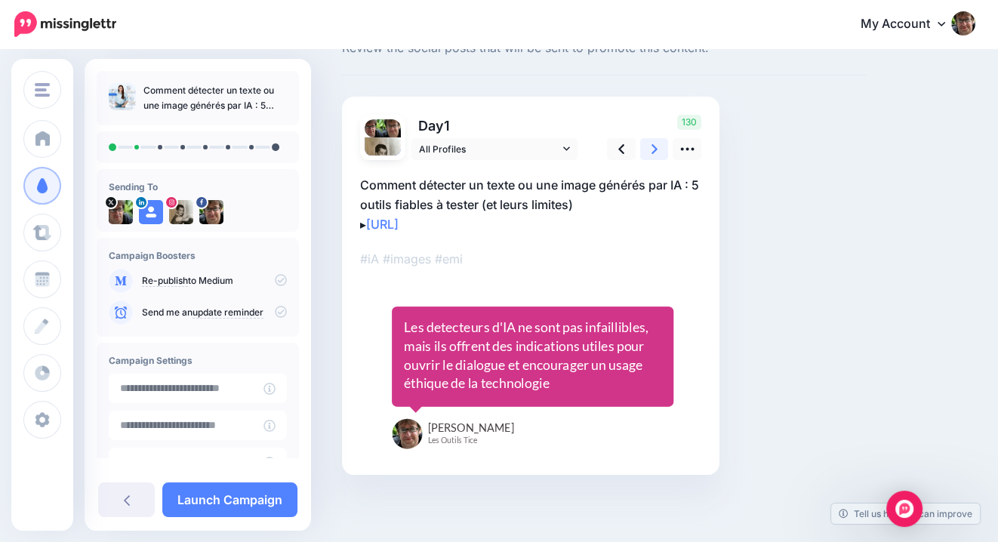
click at [649, 146] on link at bounding box center [654, 149] width 29 height 22
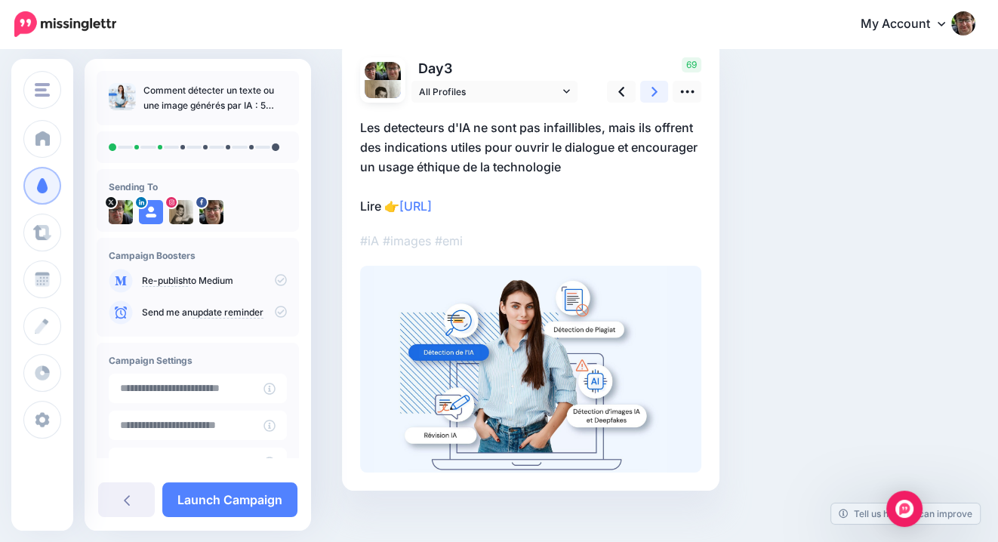
scroll to position [116, 0]
click at [678, 95] on link at bounding box center [687, 91] width 29 height 22
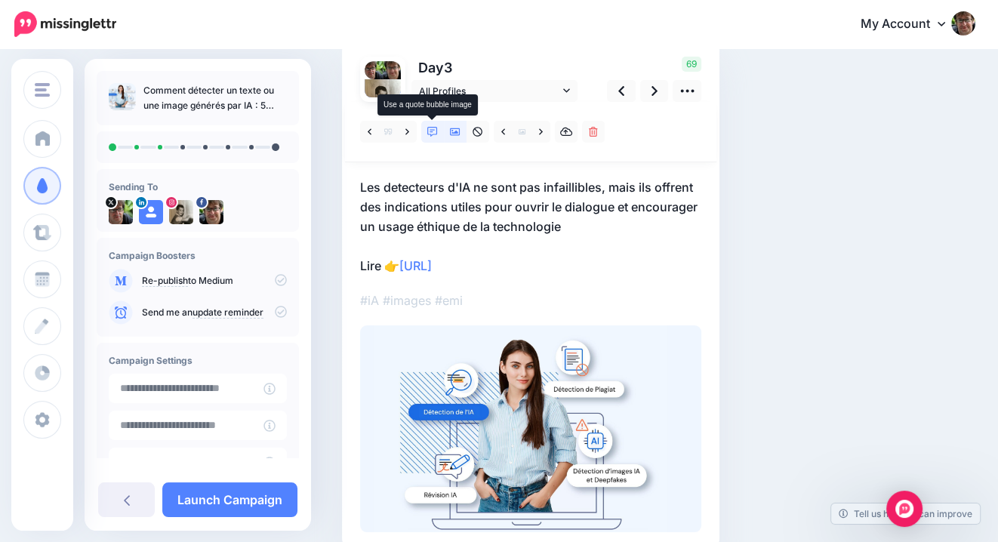
click at [440, 133] on link at bounding box center [432, 132] width 23 height 22
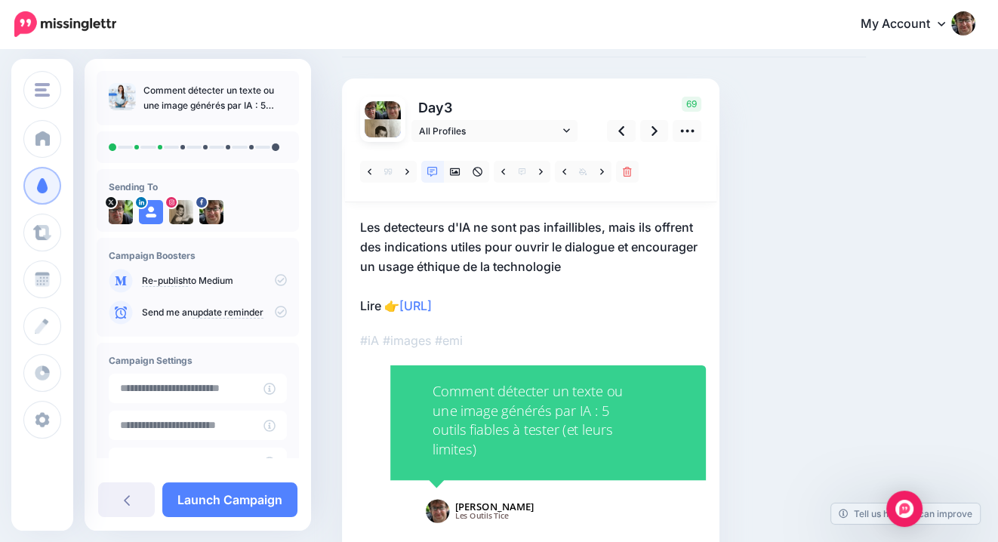
scroll to position [74, 0]
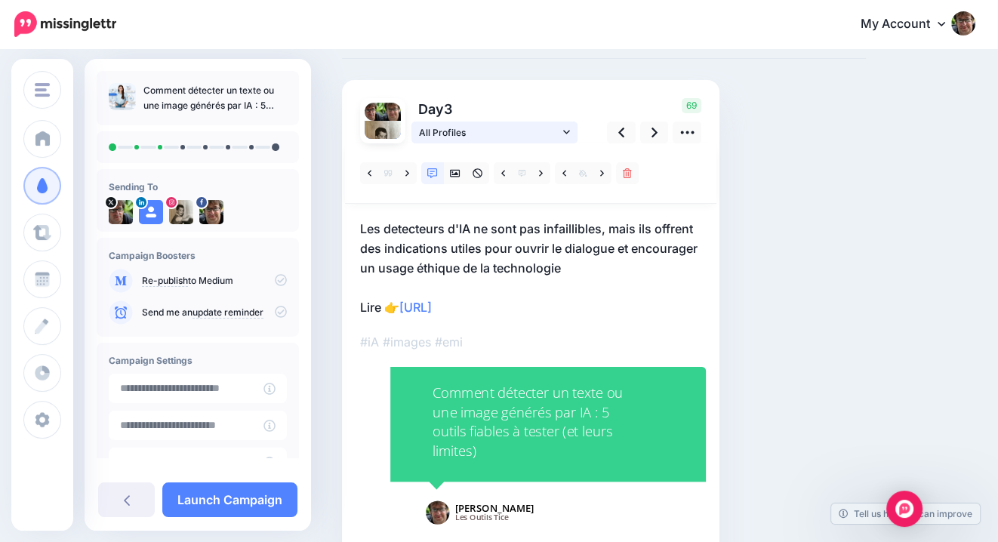
click at [547, 136] on span "All Profiles" at bounding box center [489, 133] width 140 height 16
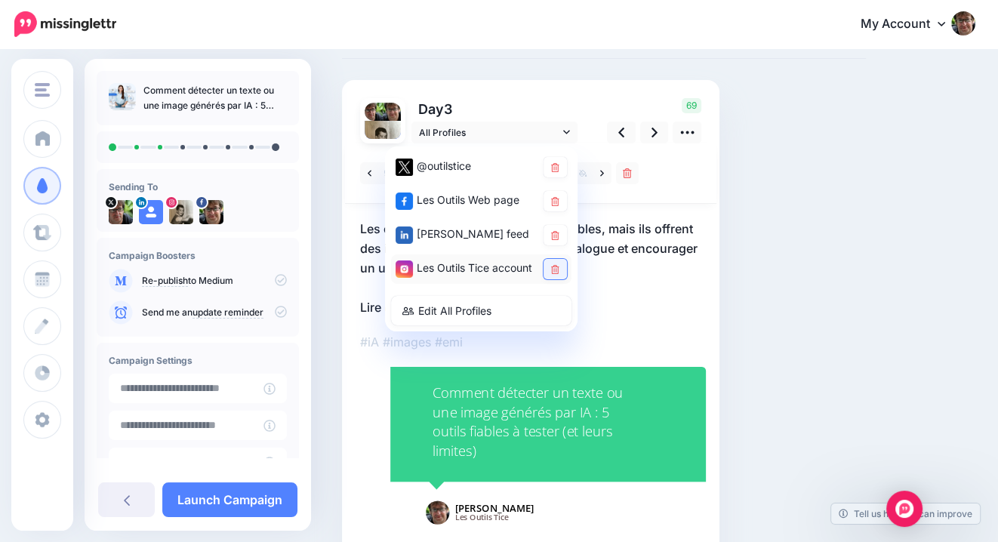
click at [558, 263] on link at bounding box center [555, 269] width 23 height 20
click at [558, 235] on icon at bounding box center [555, 235] width 8 height 9
click at [659, 135] on link at bounding box center [654, 133] width 29 height 22
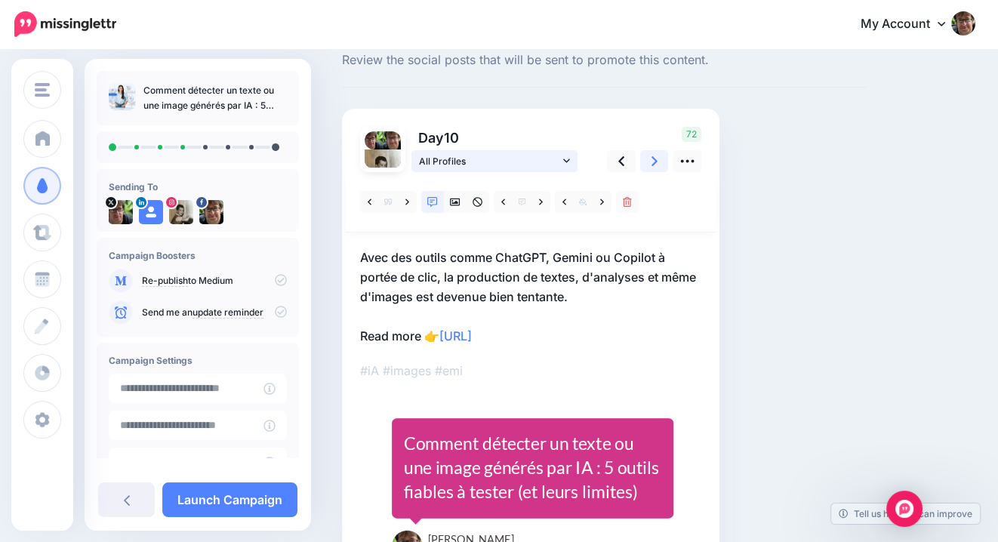
scroll to position [28, 0]
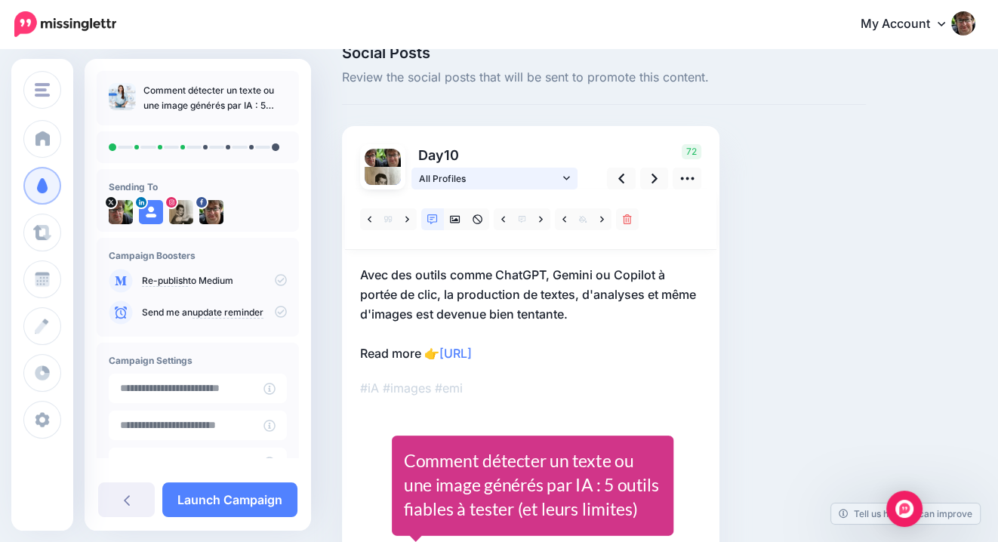
click at [544, 180] on span "All Profiles" at bounding box center [489, 179] width 140 height 16
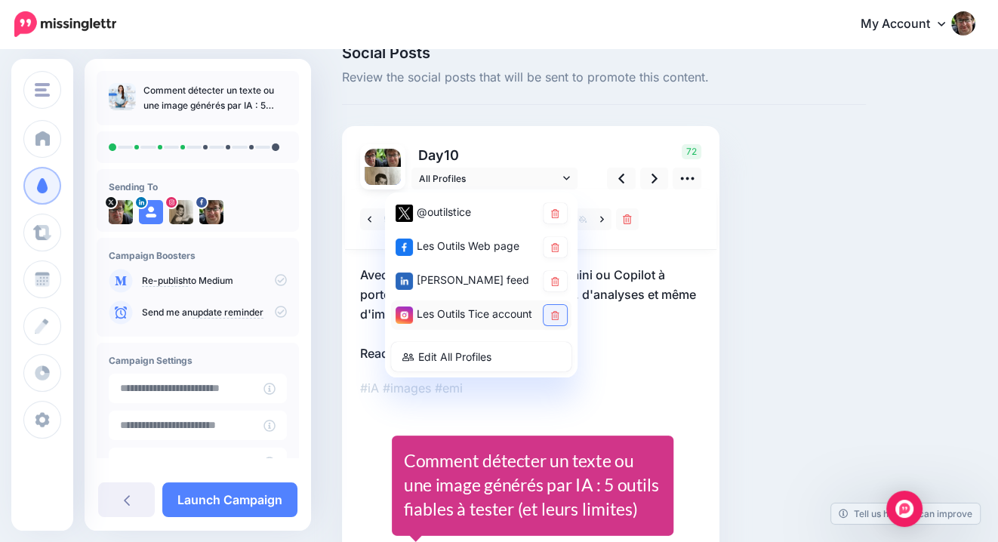
click at [556, 315] on icon at bounding box center [555, 315] width 8 height 9
click at [652, 180] on icon at bounding box center [655, 179] width 6 height 16
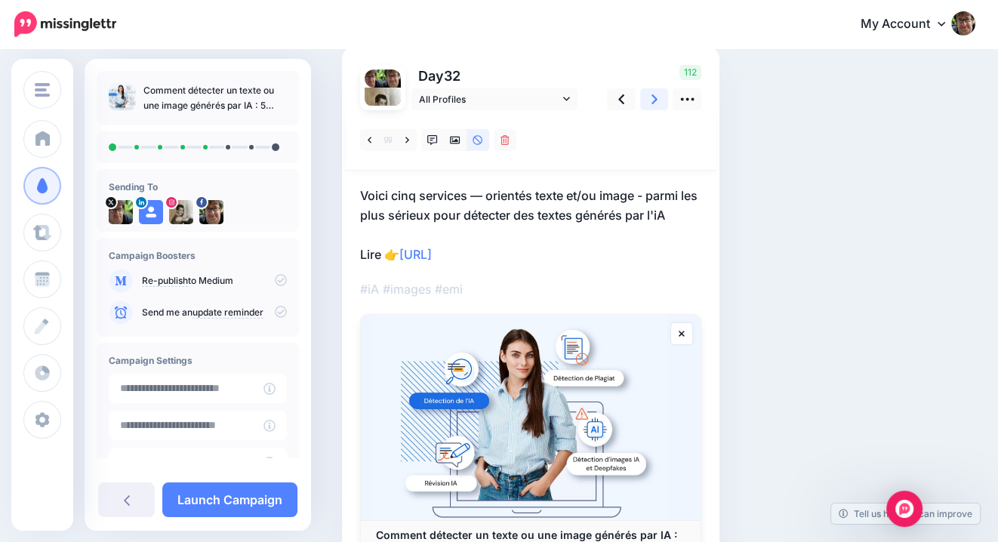
scroll to position [128, 0]
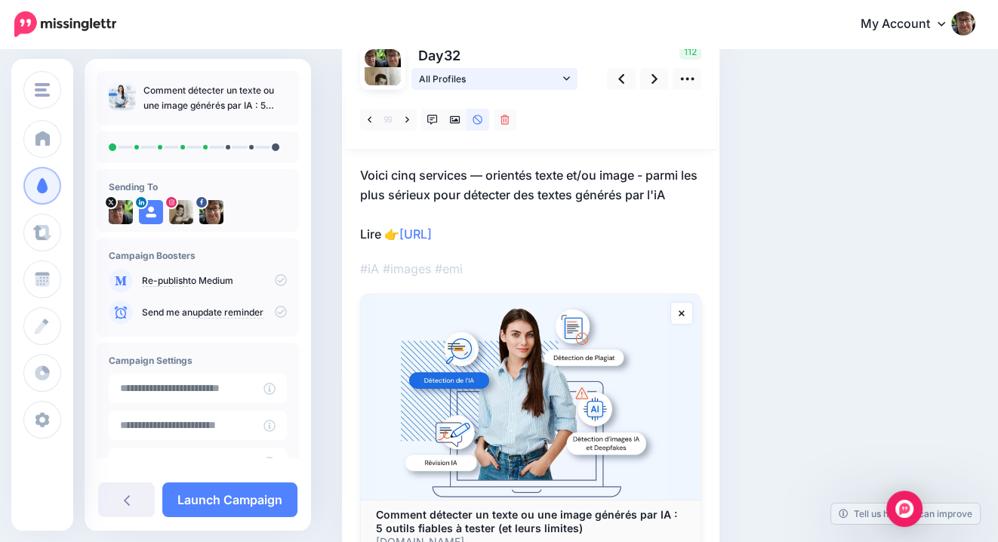
click at [522, 78] on span "All Profiles" at bounding box center [489, 79] width 140 height 16
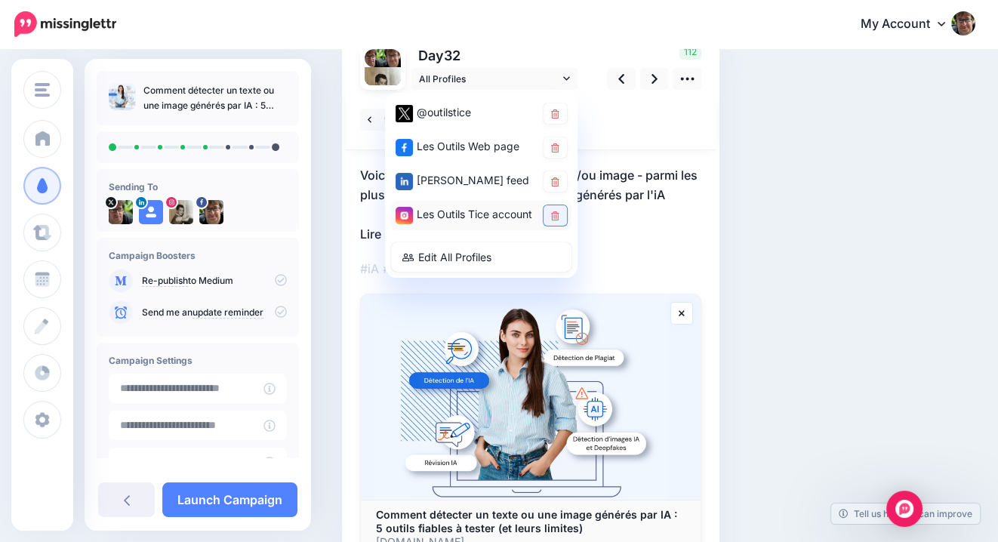
click at [555, 214] on icon at bounding box center [555, 215] width 8 height 9
click at [652, 82] on icon at bounding box center [655, 79] width 6 height 10
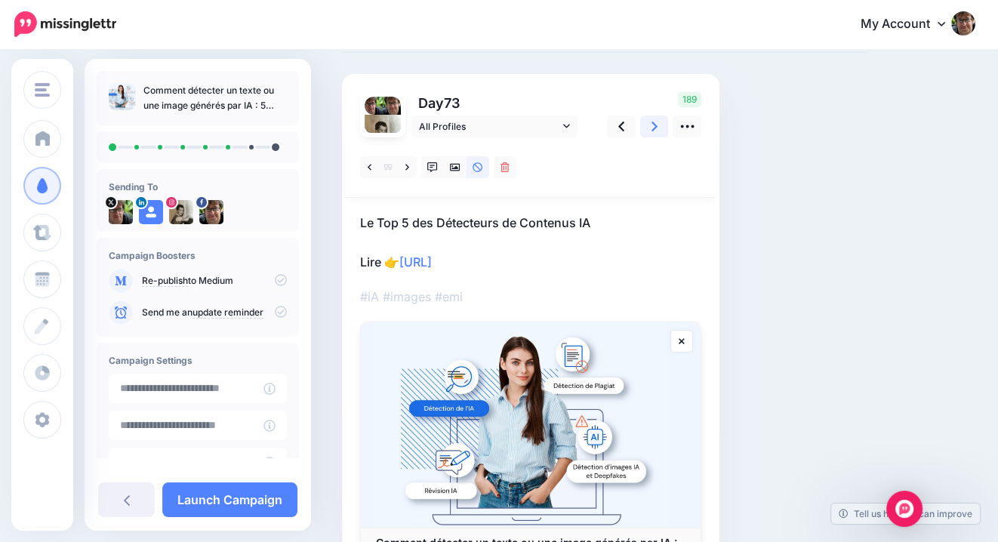
scroll to position [65, 0]
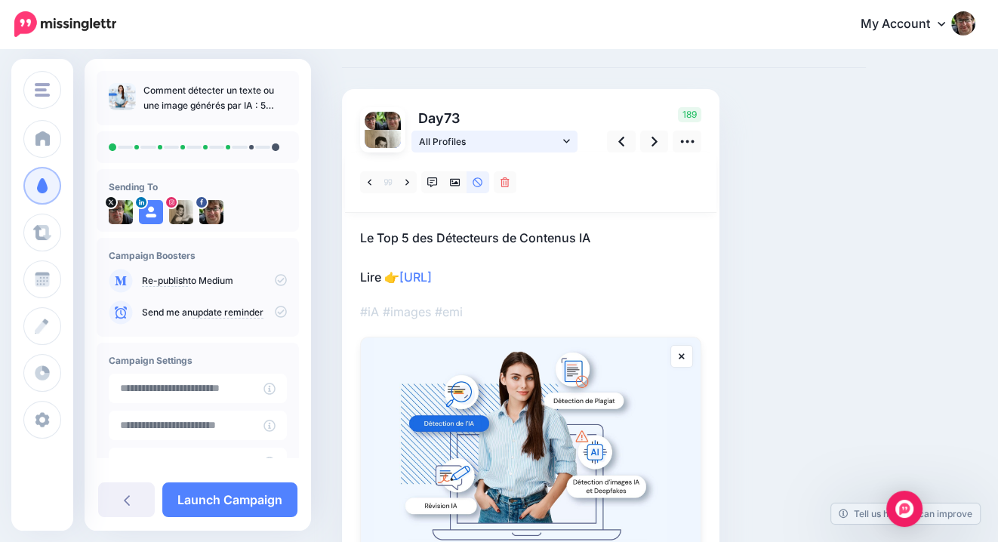
click at [539, 144] on span "All Profiles" at bounding box center [489, 142] width 140 height 16
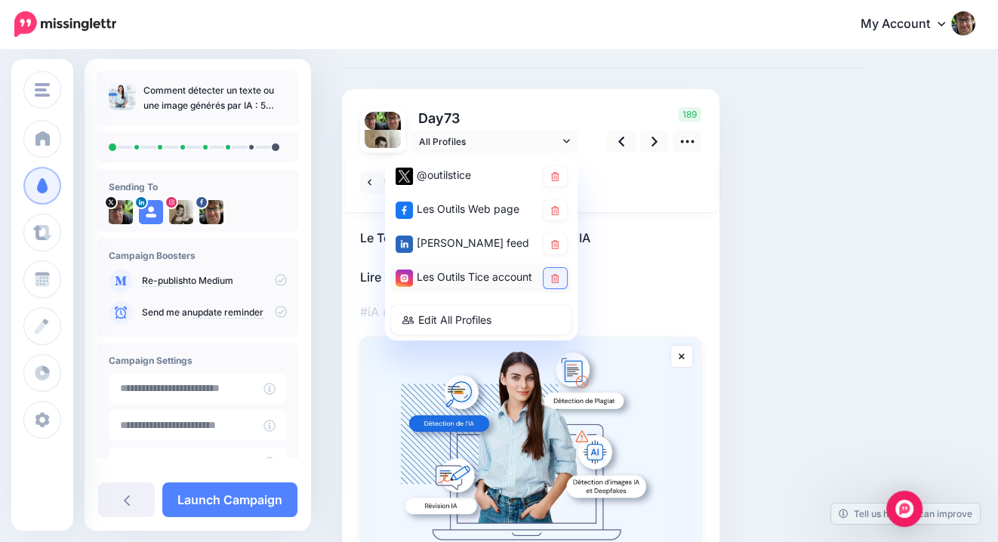
click at [551, 282] on icon at bounding box center [555, 278] width 8 height 9
click at [651, 142] on link at bounding box center [654, 142] width 29 height 22
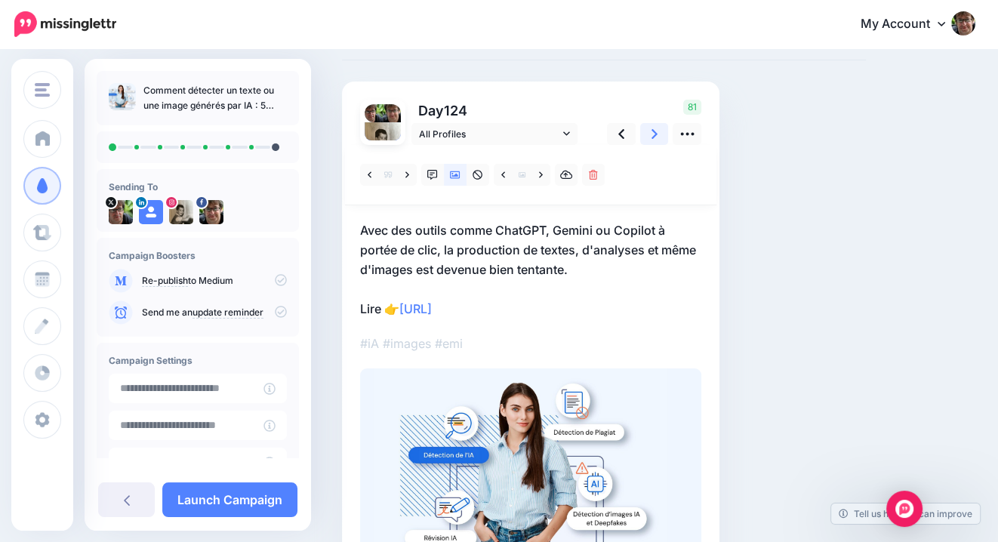
scroll to position [63, 0]
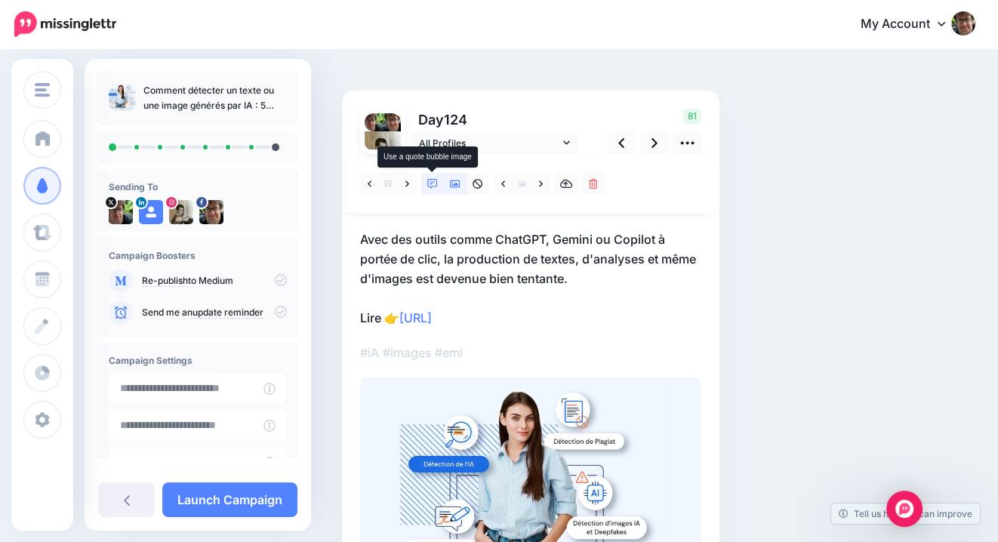
click at [433, 182] on icon at bounding box center [432, 184] width 11 height 11
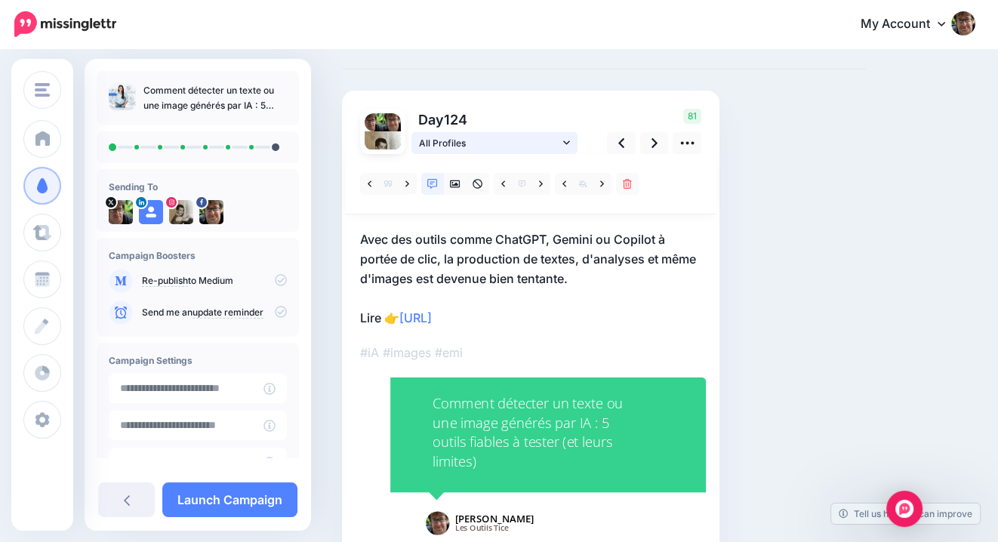
click at [560, 143] on link "All Profiles" at bounding box center [494, 143] width 166 height 22
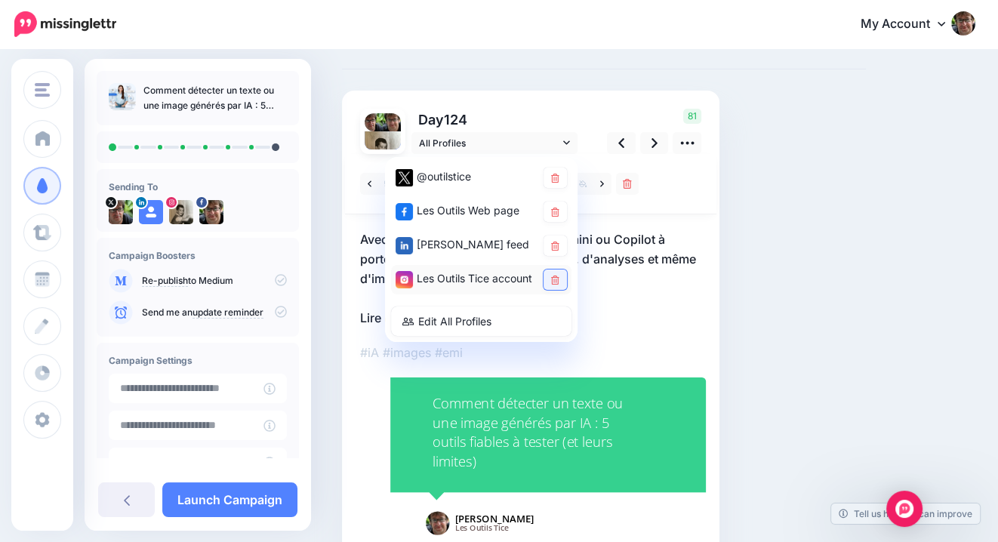
click at [559, 276] on link at bounding box center [555, 280] width 23 height 20
click at [555, 242] on icon at bounding box center [555, 246] width 8 height 9
click at [553, 245] on icon at bounding box center [555, 246] width 8 height 9
click at [652, 144] on icon at bounding box center [655, 143] width 6 height 16
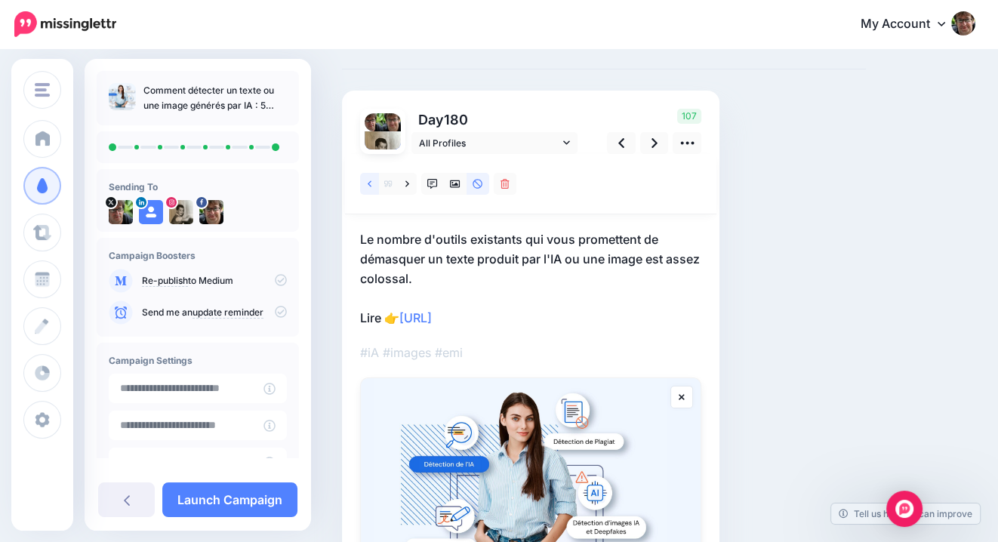
click at [370, 190] on link at bounding box center [369, 184] width 19 height 22
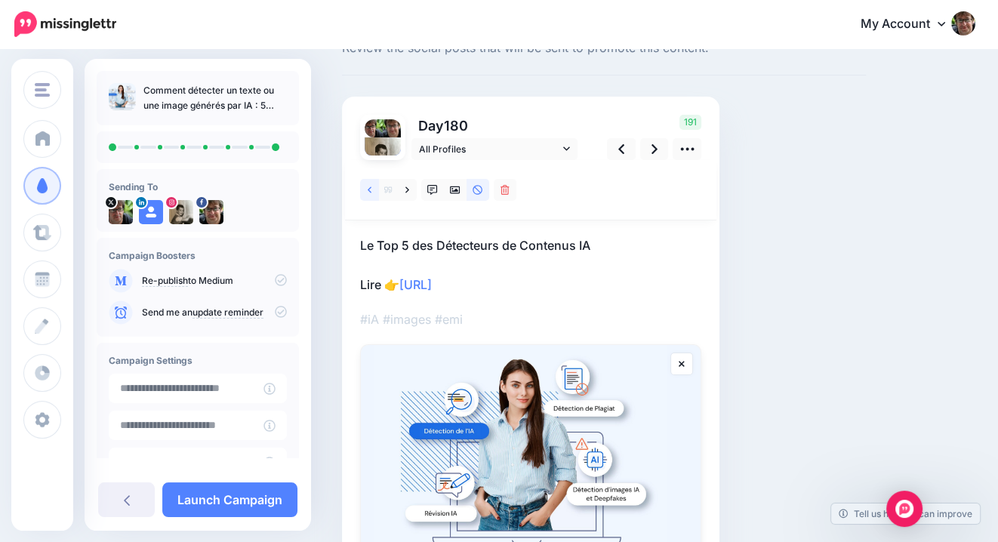
scroll to position [0, 0]
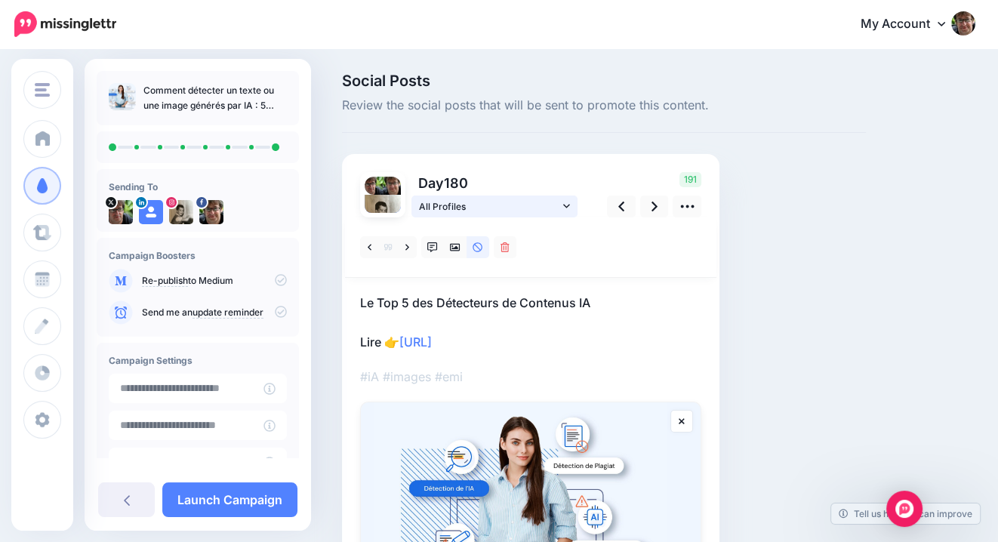
click at [556, 208] on span "All Profiles" at bounding box center [489, 207] width 140 height 16
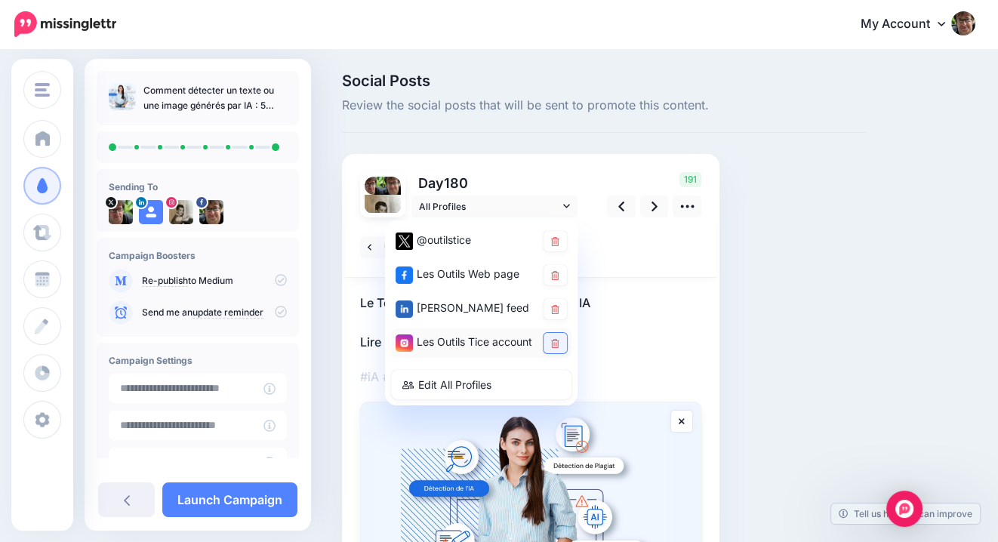
click at [557, 346] on icon at bounding box center [555, 343] width 8 height 9
click at [275, 283] on icon at bounding box center [281, 280] width 12 height 12
click at [275, 280] on icon at bounding box center [281, 280] width 12 height 12
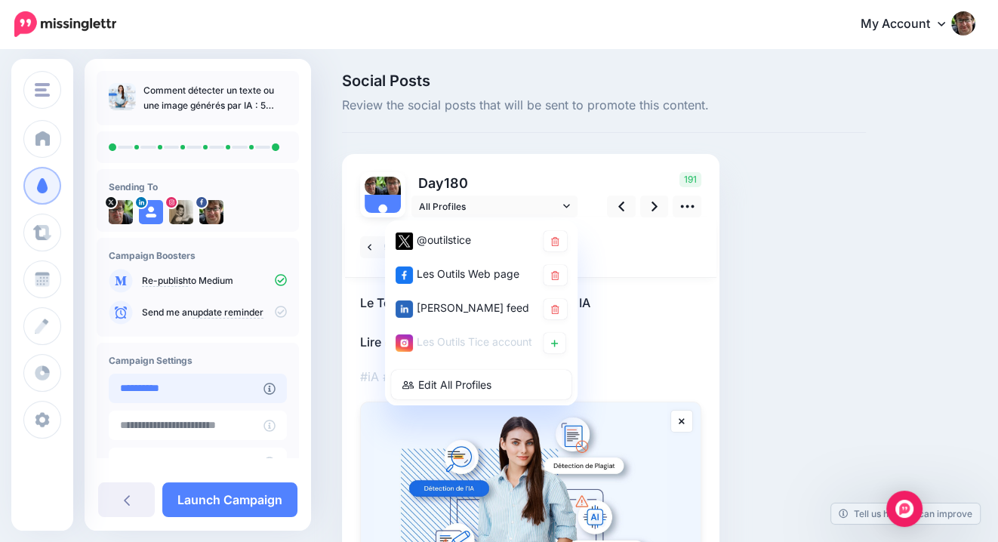
click at [213, 392] on input "**********" at bounding box center [186, 388] width 155 height 29
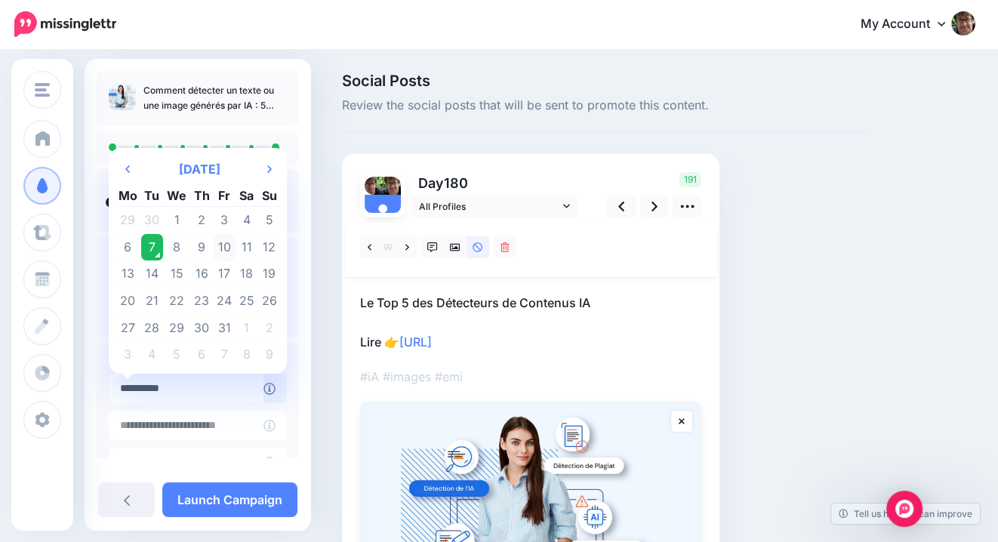
click at [230, 246] on td "10" at bounding box center [224, 247] width 23 height 27
type input "**********"
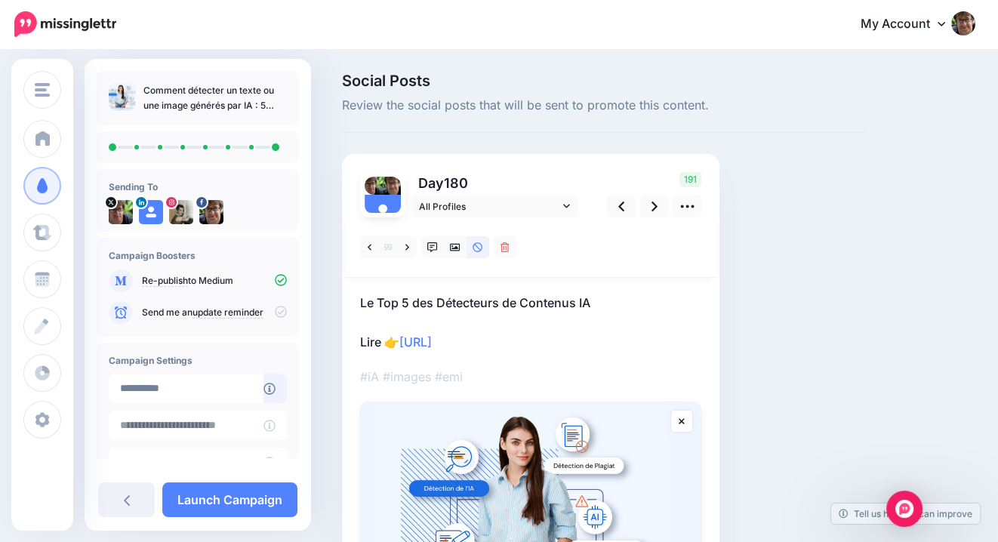
click at [275, 314] on icon at bounding box center [281, 312] width 12 height 12
click at [275, 313] on icon at bounding box center [281, 312] width 12 height 12
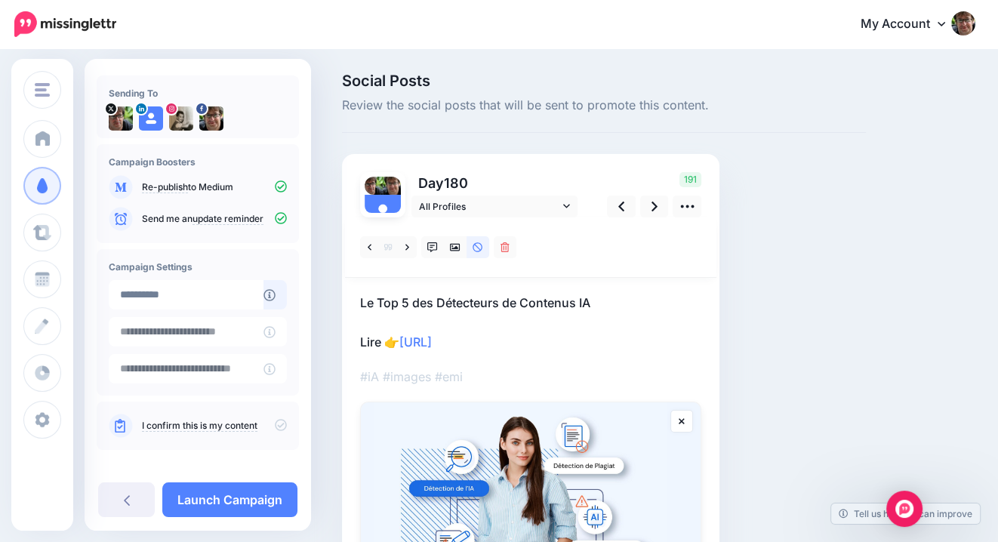
scroll to position [103, 0]
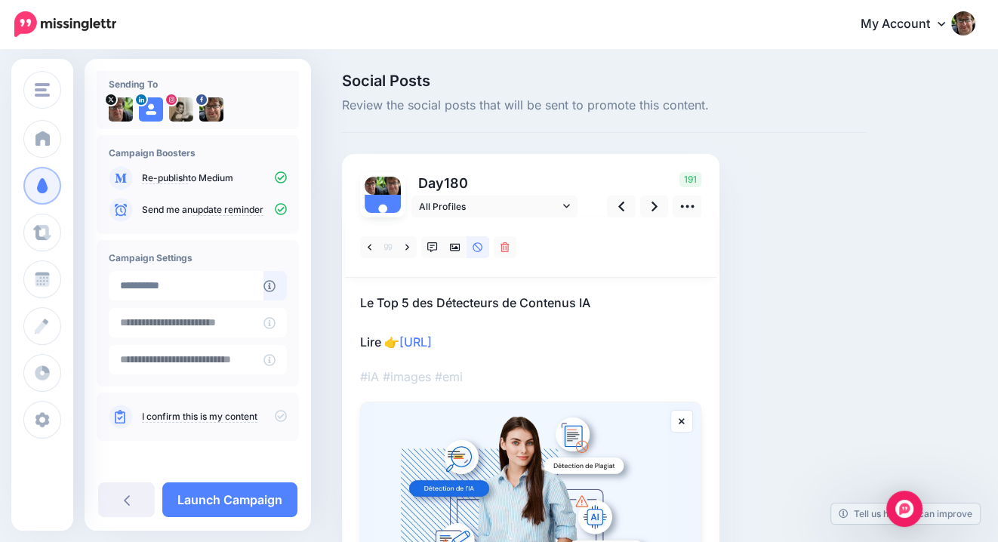
click at [275, 415] on icon at bounding box center [281, 416] width 12 height 12
click at [250, 502] on link "Launch Campaign" at bounding box center [229, 499] width 135 height 35
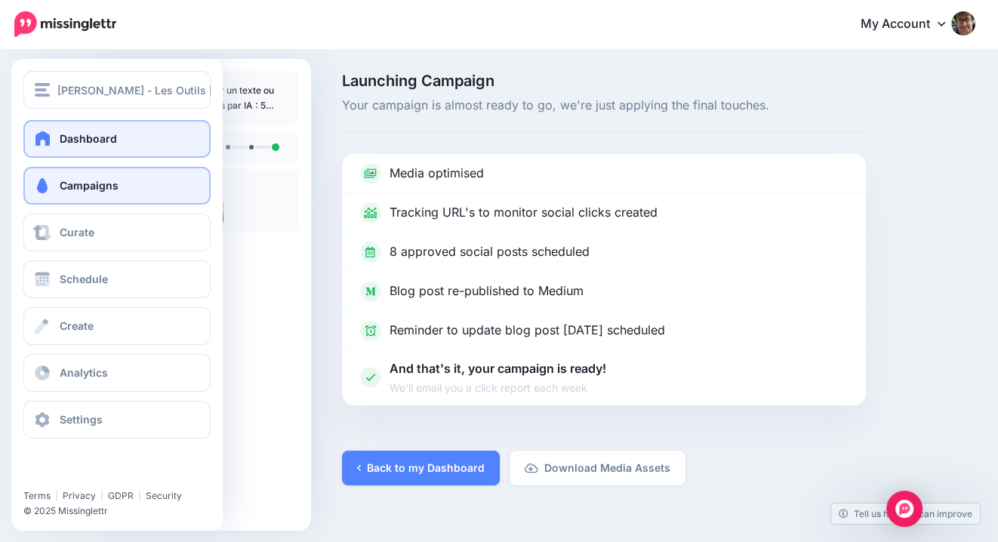
click at [61, 141] on span "Dashboard" at bounding box center [88, 138] width 57 height 13
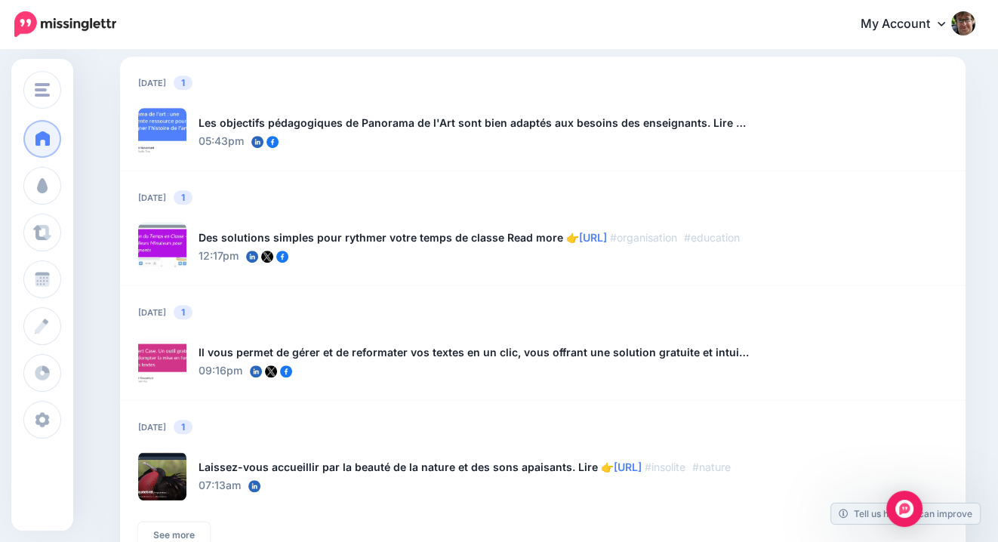
scroll to position [873, 0]
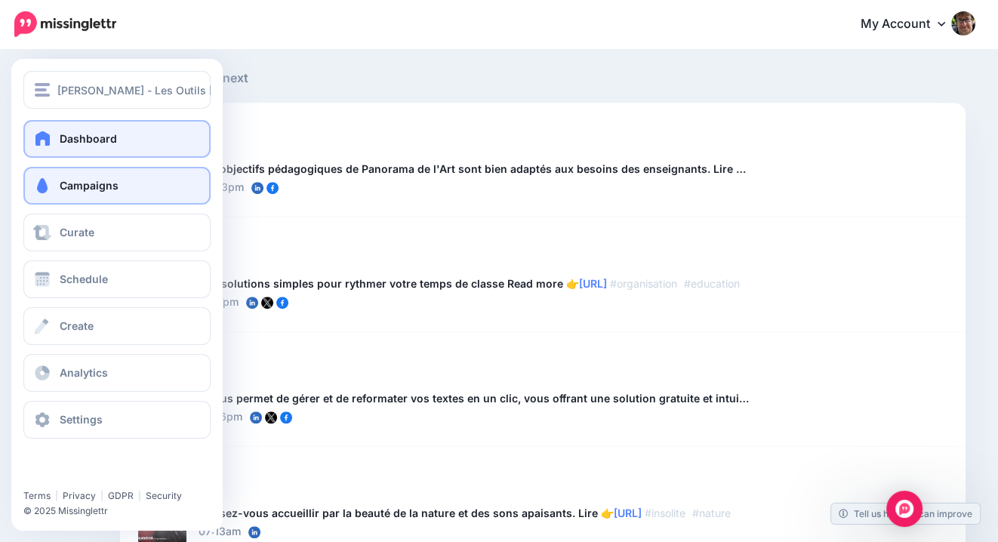
click at [46, 185] on span at bounding box center [42, 185] width 20 height 15
